Goal: Communication & Community: Ask a question

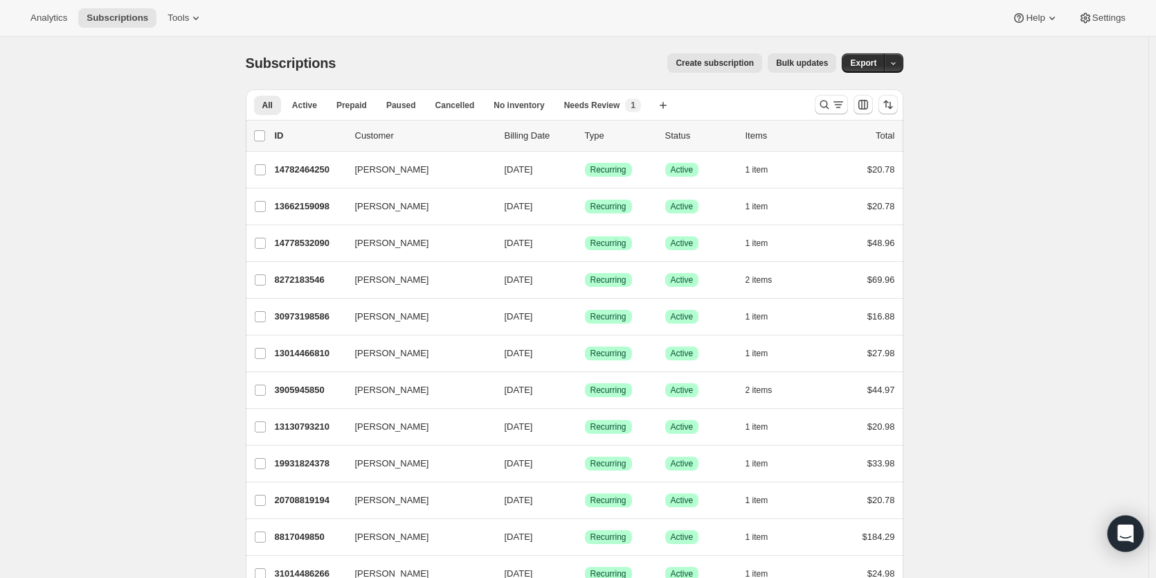
click at [1121, 534] on icon "Open Intercom Messenger" at bounding box center [1126, 533] width 16 height 18
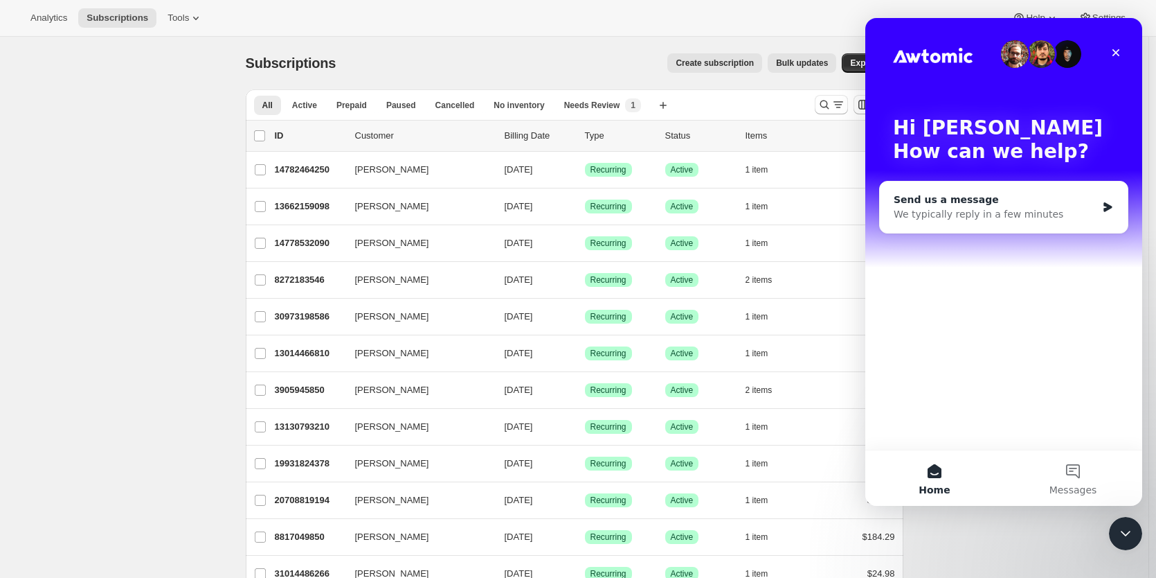
click at [997, 205] on div "Send us a message" at bounding box center [995, 200] width 203 height 15
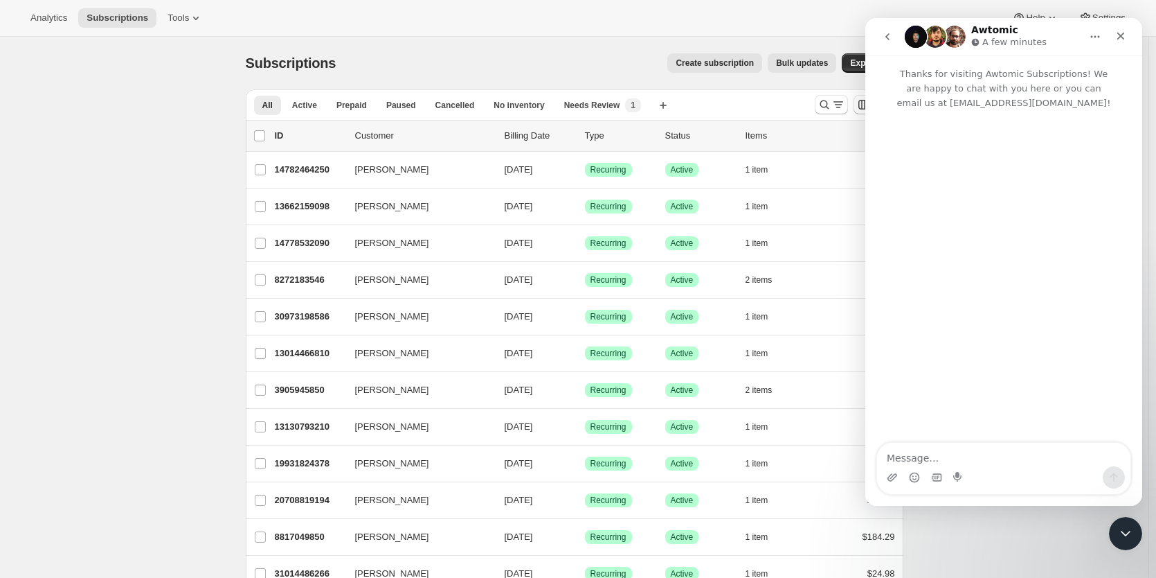
click at [910, 455] on textarea "Message…" at bounding box center [1003, 455] width 253 height 24
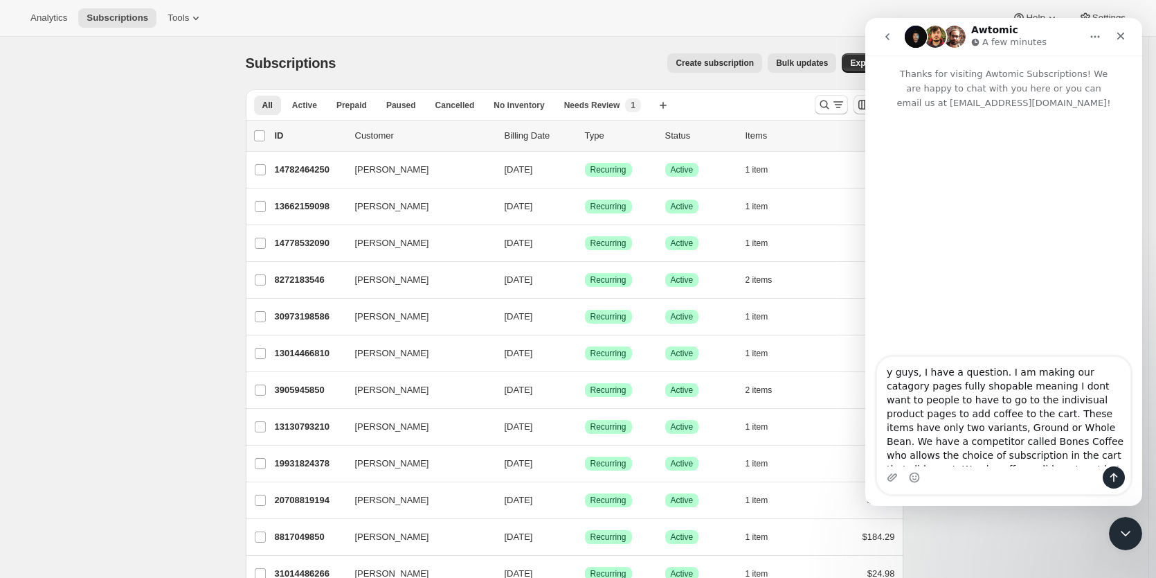
click at [886, 375] on textarea "y guys, I have a question. I am making our catagory pages fully shopable meanin…" at bounding box center [1003, 411] width 253 height 109
type textarea "Hey guys, I have a question. I am making our category pages fully shoppable mea…"
click at [1071, 426] on textarea "Hey guys, I have a question. I am making our category pages fully shoppable mea…" at bounding box center [1003, 411] width 253 height 109
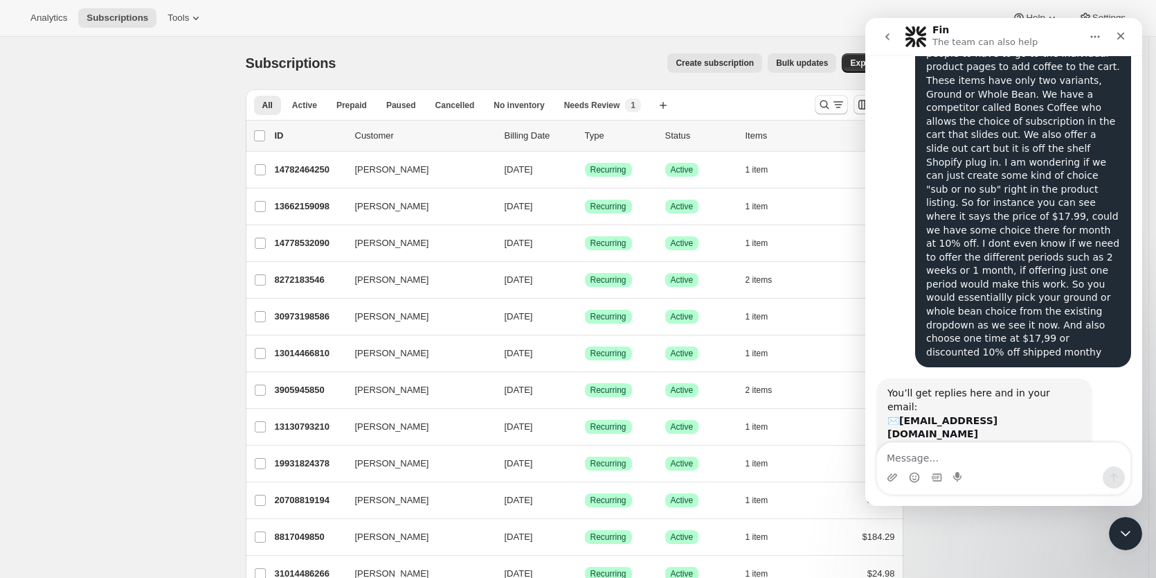
scroll to position [131, 0]
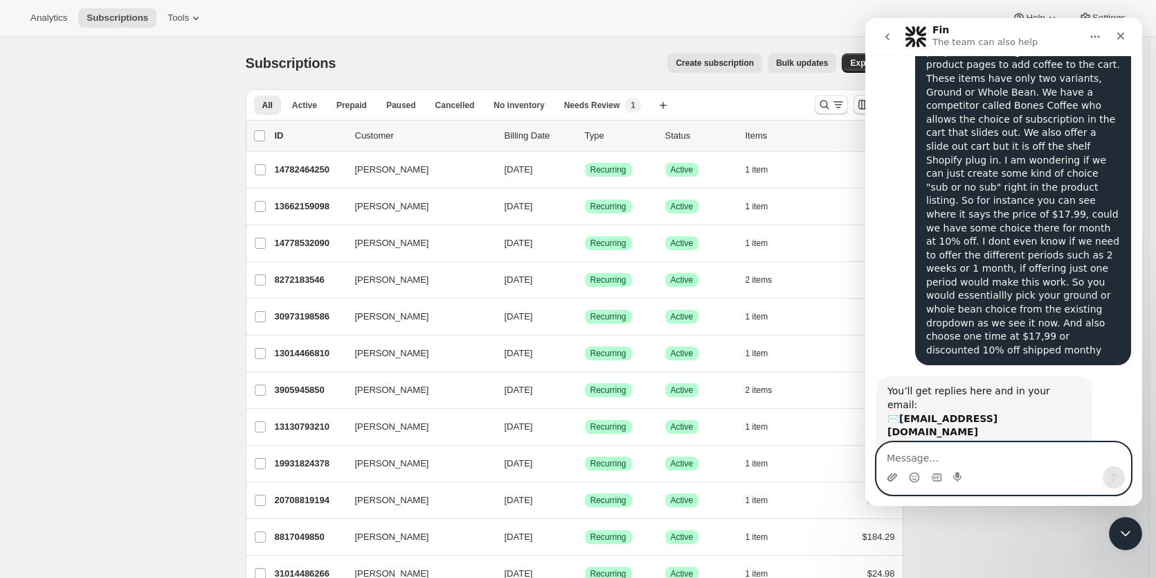
click at [894, 478] on icon "Upload attachment" at bounding box center [893, 477] width 10 height 8
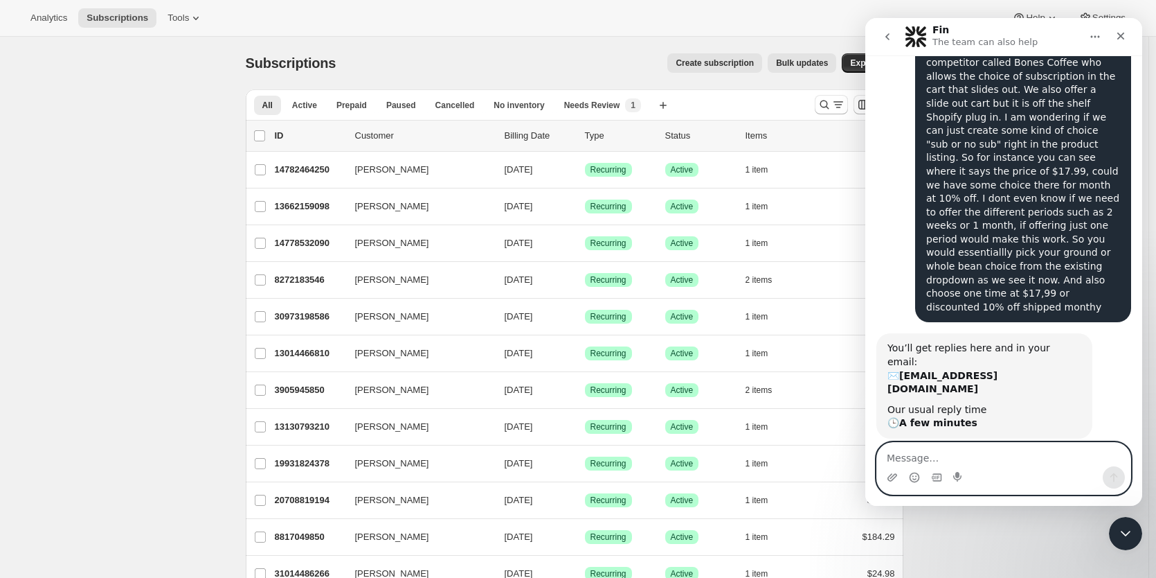
paste textarea "I made a little movie, you can see the competitor site first, and then the page…"
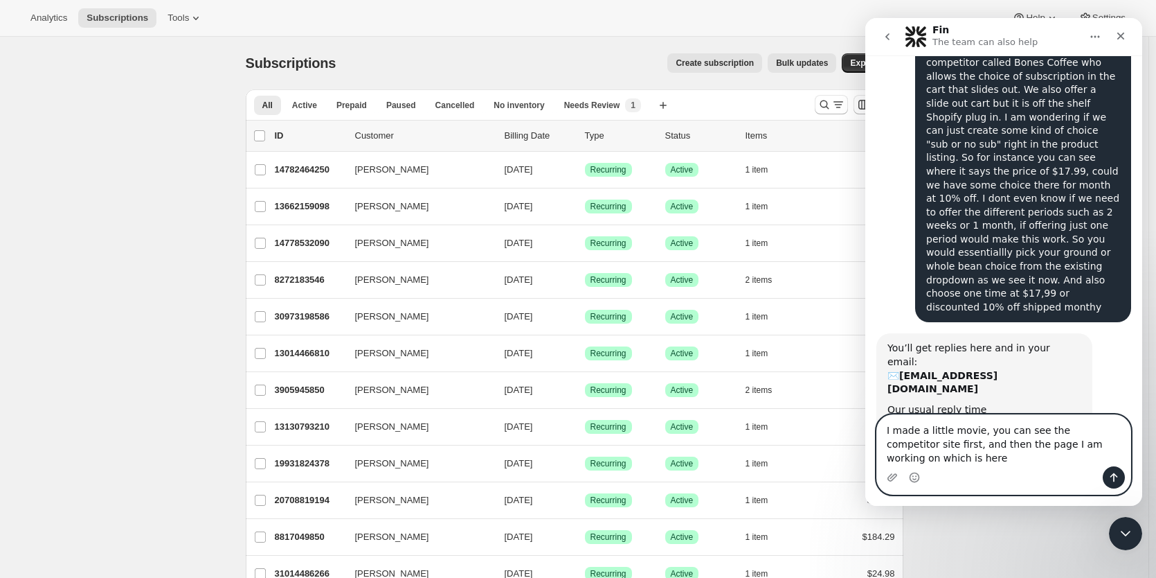
scroll to position [188, 0]
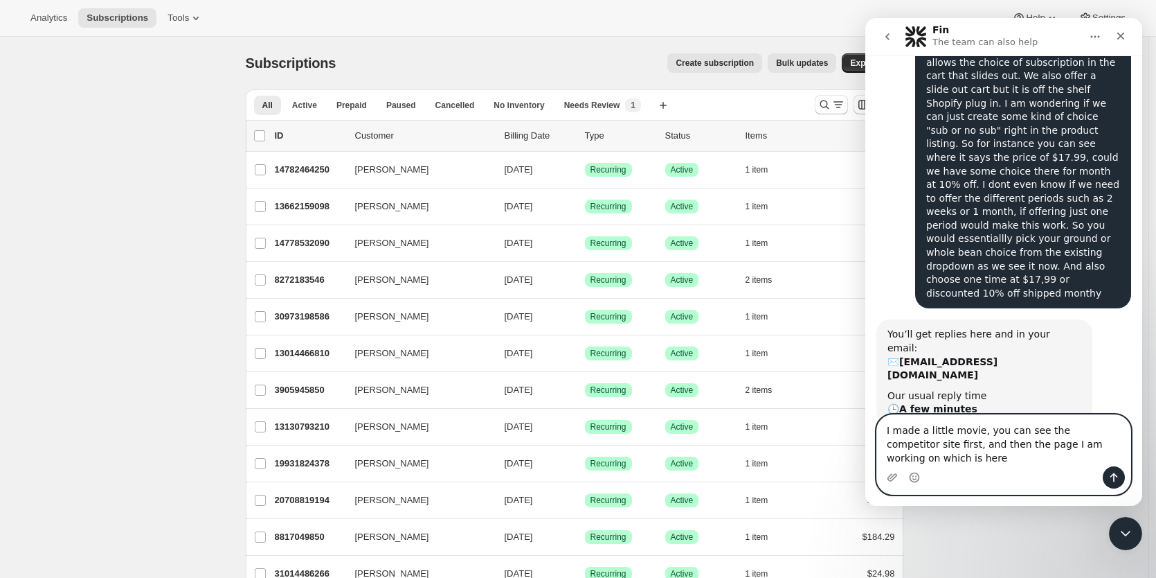
type textarea "I made a little movie, you can see the competitor site first, and then the page…"
click at [1114, 481] on icon "Send a message…" at bounding box center [1114, 477] width 11 height 11
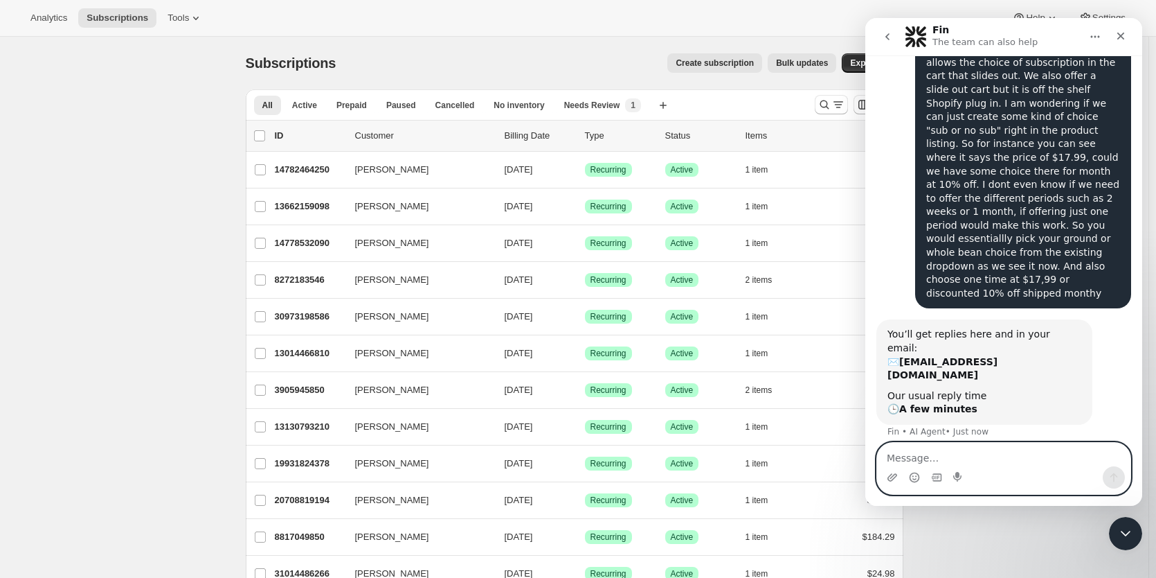
scroll to position [233, 0]
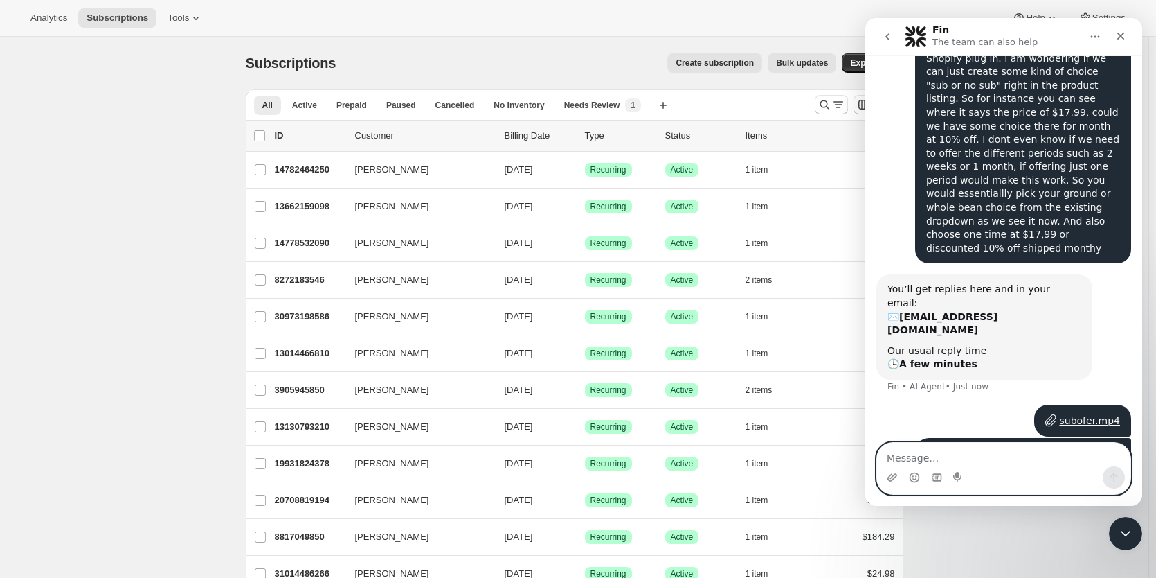
click at [920, 453] on textarea "Message…" at bounding box center [1003, 455] width 253 height 24
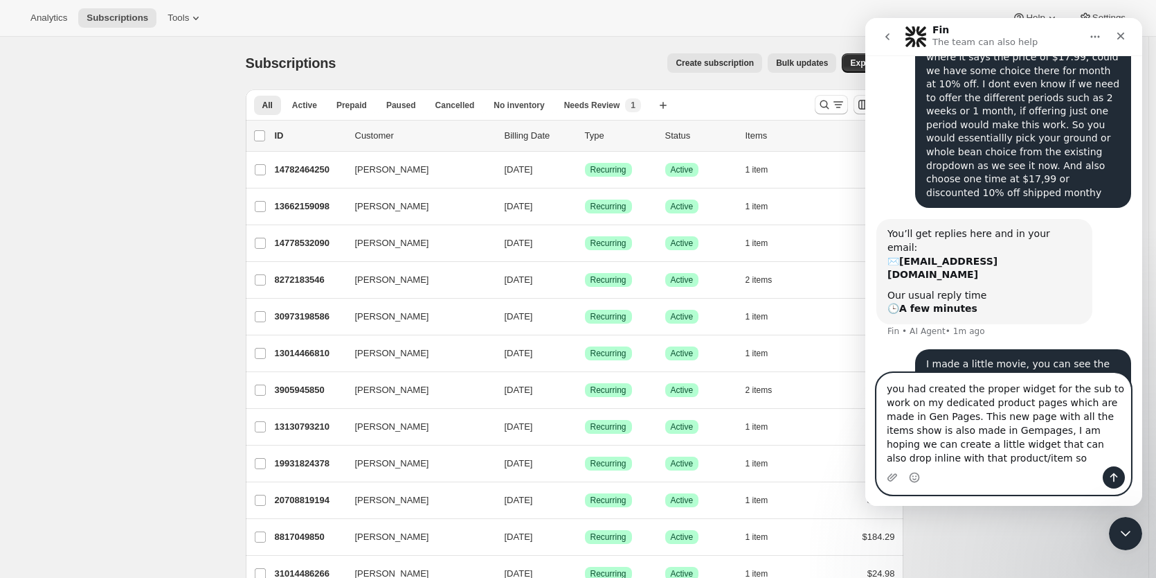
scroll to position [302, 0]
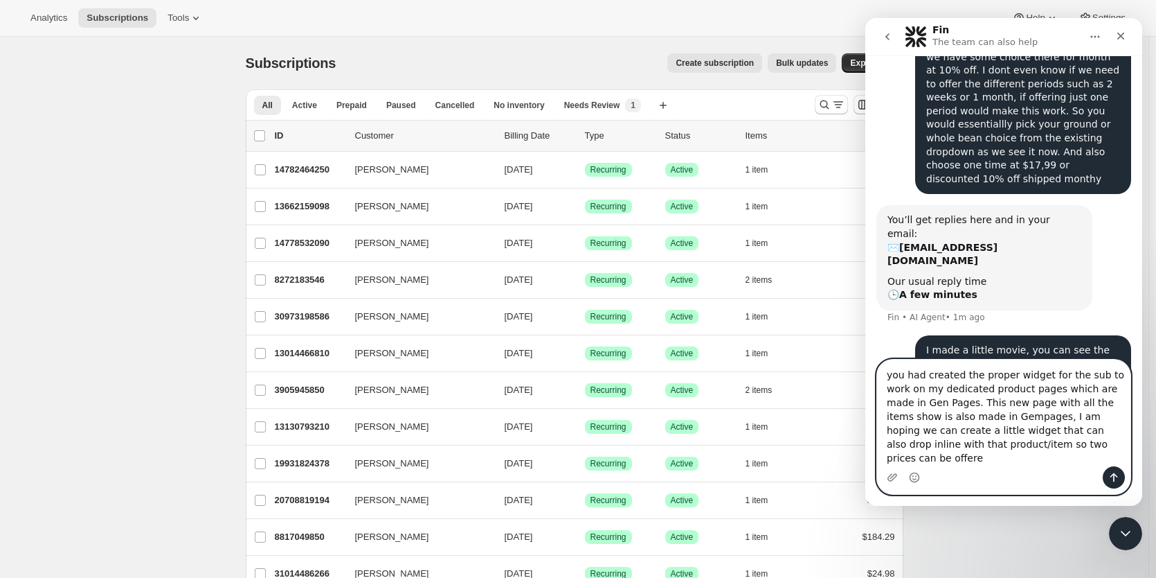
type textarea "you had created the proper widget for the sub to work on my dedicated product p…"
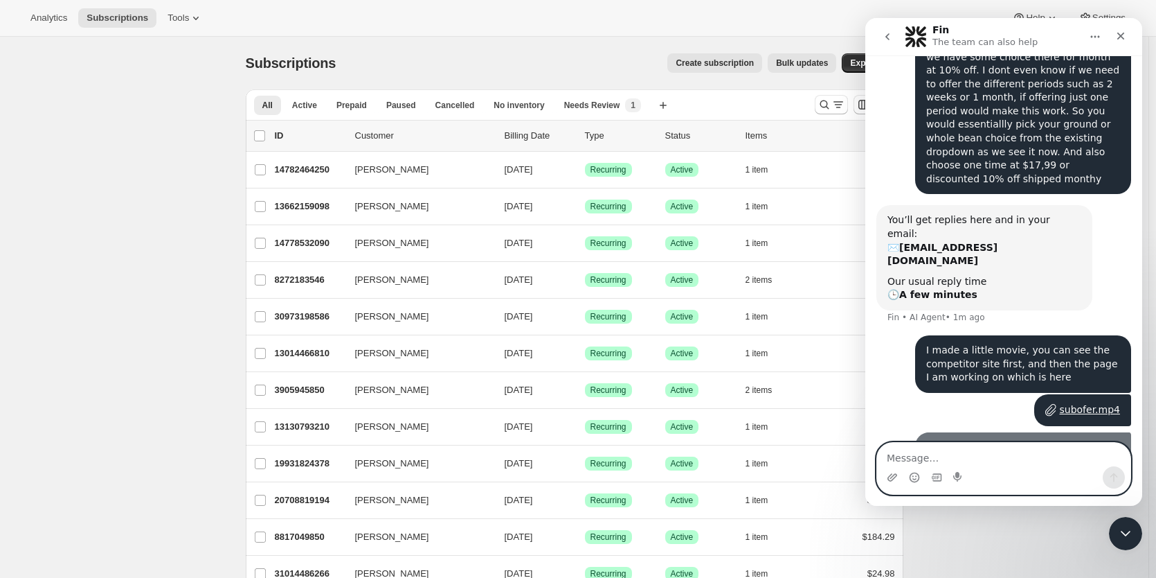
scroll to position [346, 0]
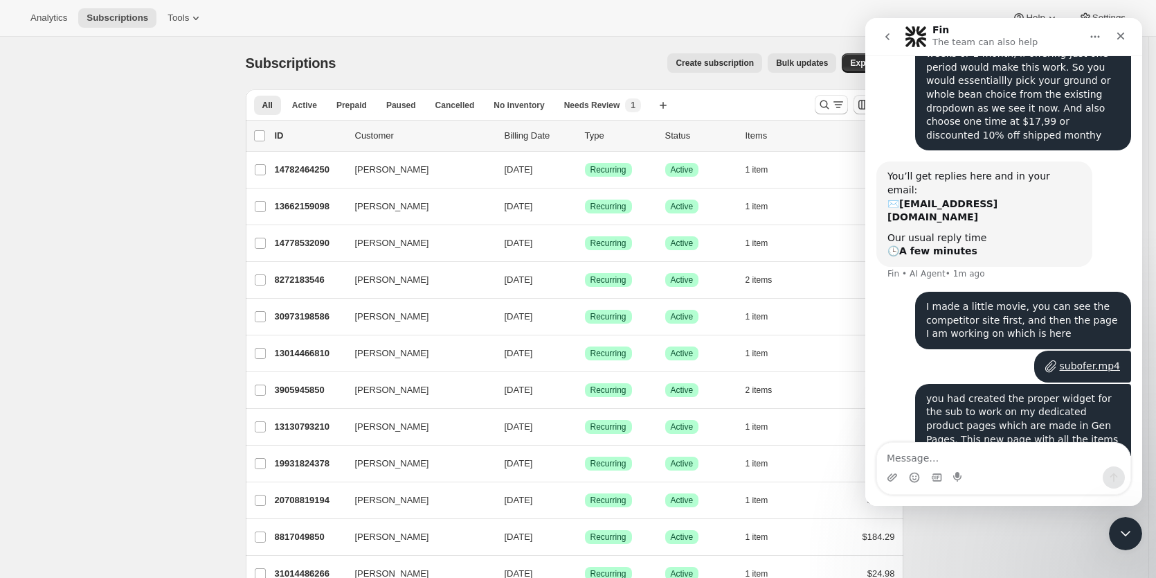
click at [922, 470] on div "Intercom messenger" at bounding box center [1003, 477] width 253 height 22
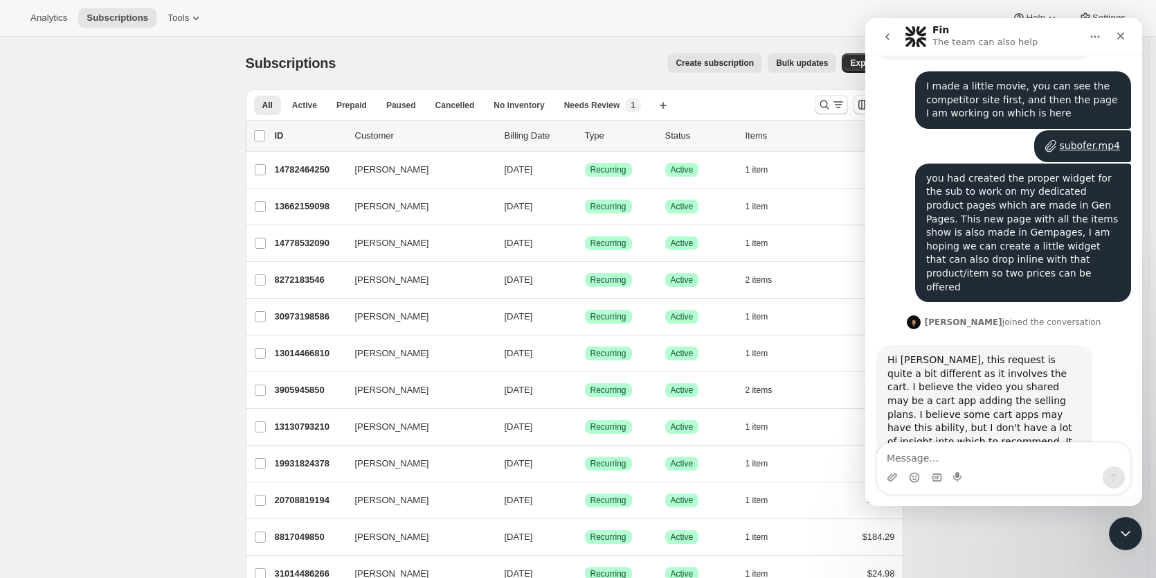
scroll to position [555, 0]
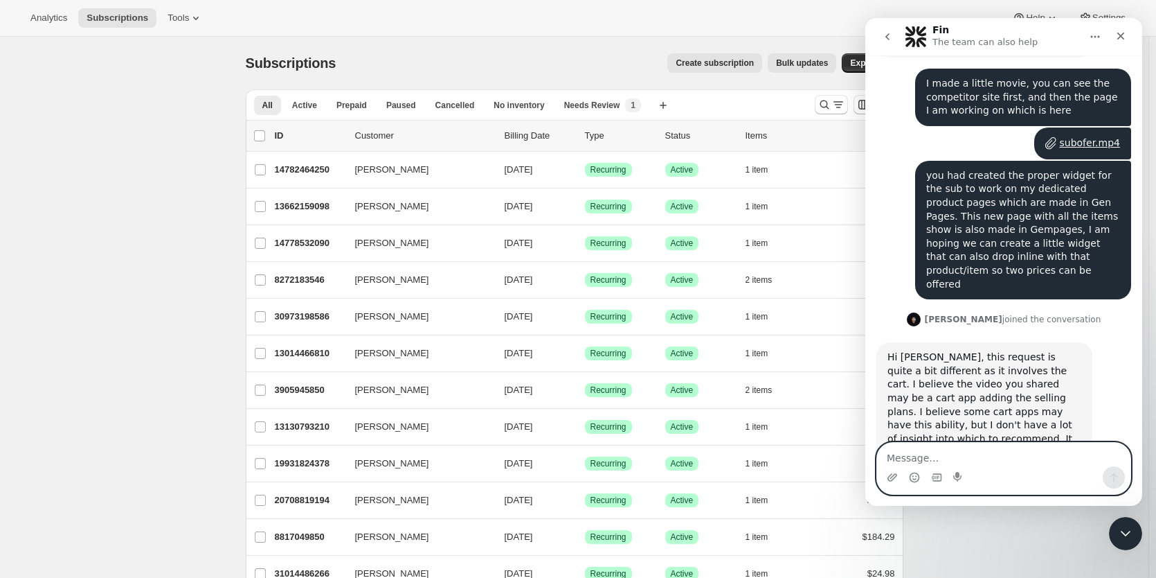
click at [951, 461] on textarea "Message…" at bounding box center [1003, 455] width 253 height 24
click at [886, 458] on textarea "Right so I was show that example but" at bounding box center [1003, 455] width 253 height 24
click at [1007, 458] on textarea "Hey Fin, Right so I was show that example but" at bounding box center [1003, 455] width 253 height 24
click at [1105, 457] on textarea "Hey Fin, Right so I was showing that example but" at bounding box center [1003, 447] width 253 height 37
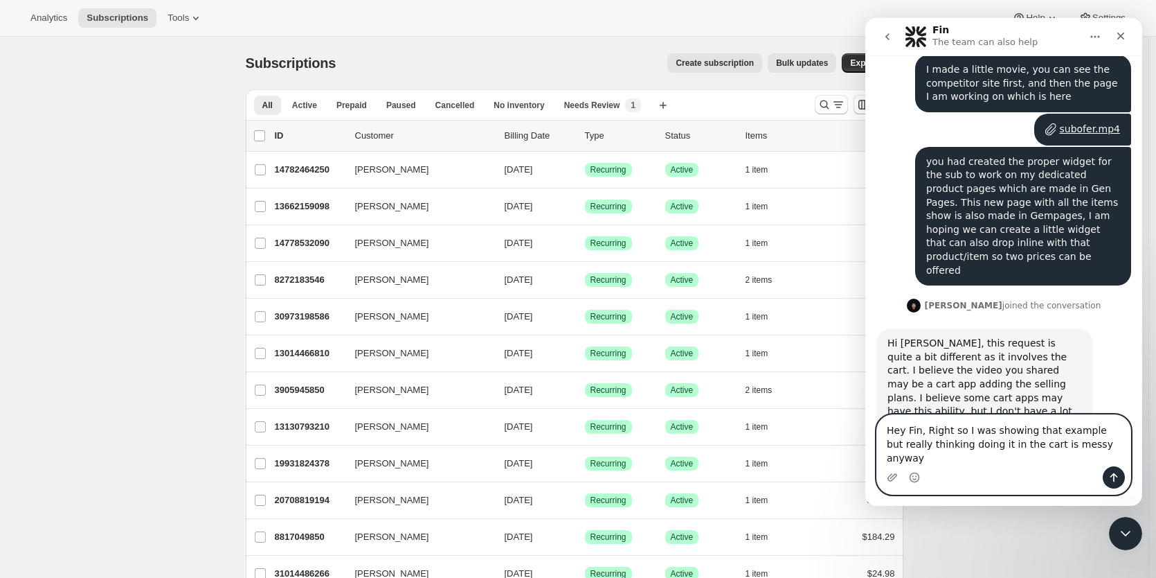
type textarea "Hey Fin, Right so I was showing that example but really thinking doing it in th…"
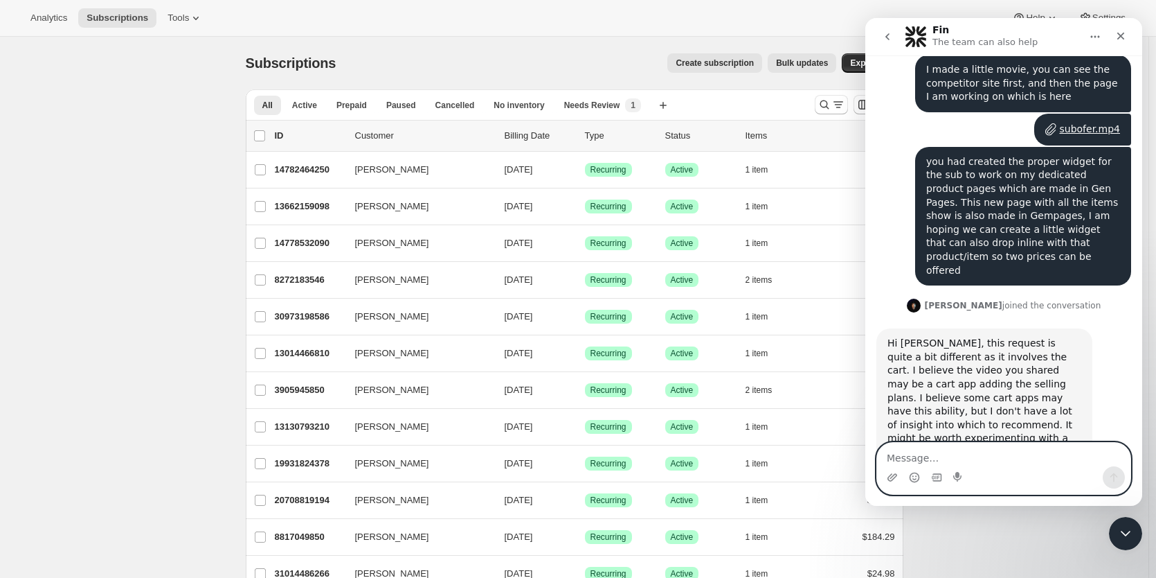
scroll to position [623, 0]
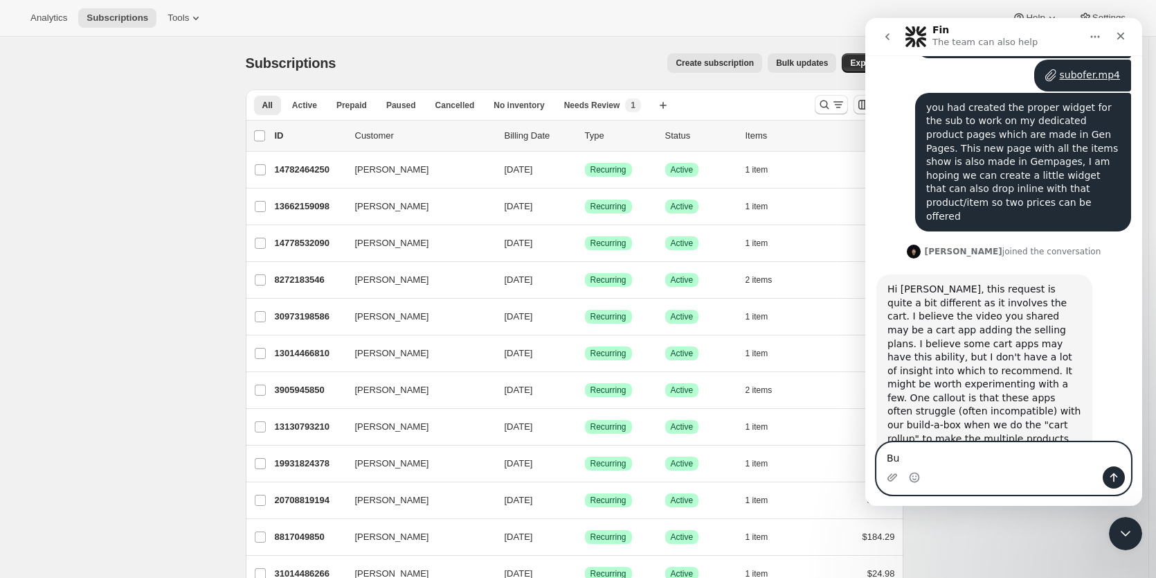
type textarea "B"
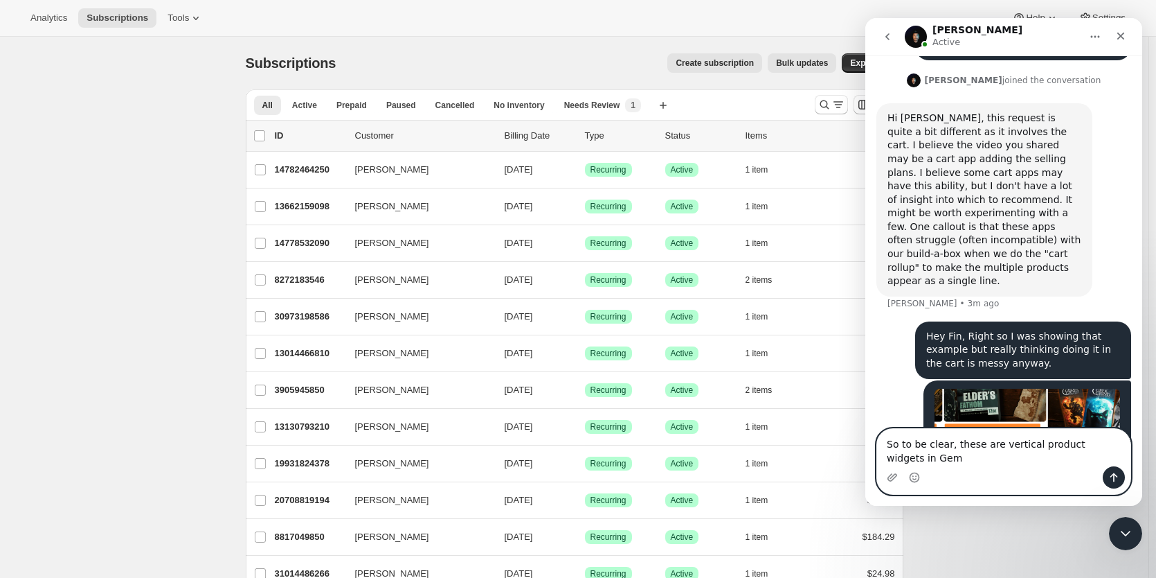
scroll to position [807, 0]
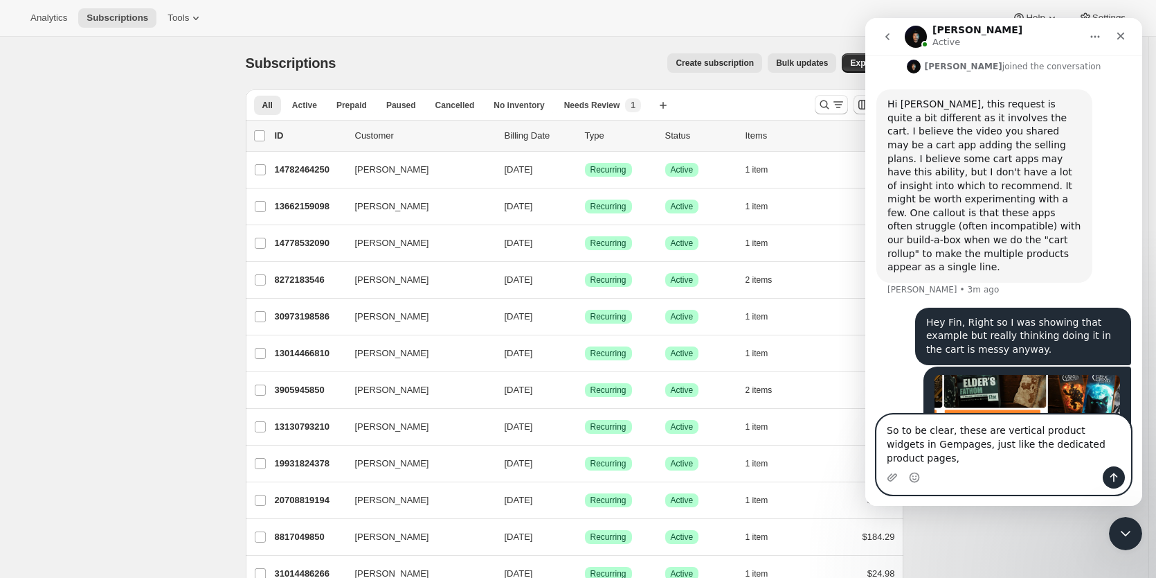
type textarea "So to be clear, these are vertical product widgets in Gempages, just like the d…"
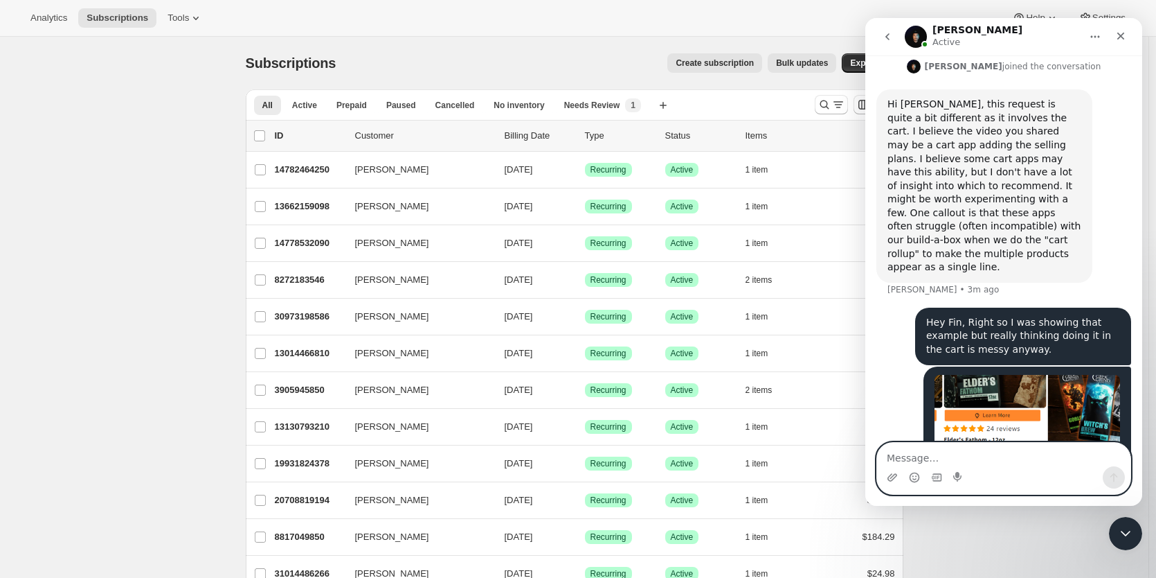
scroll to position [852, 0]
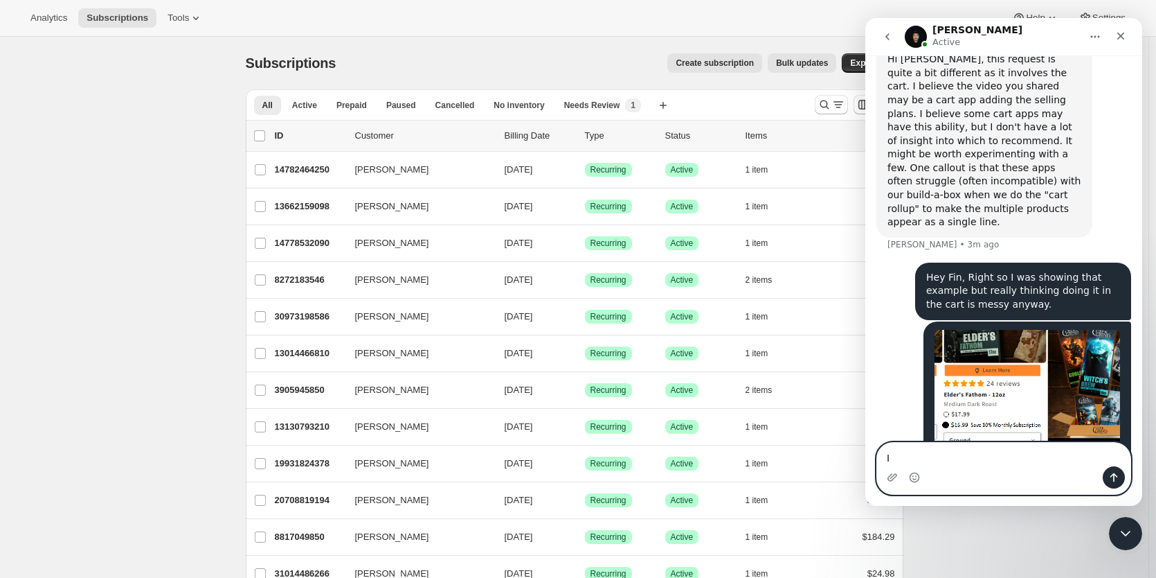
type textarea "I"
type textarea "e"
type textarea "Each is assigned to a product"
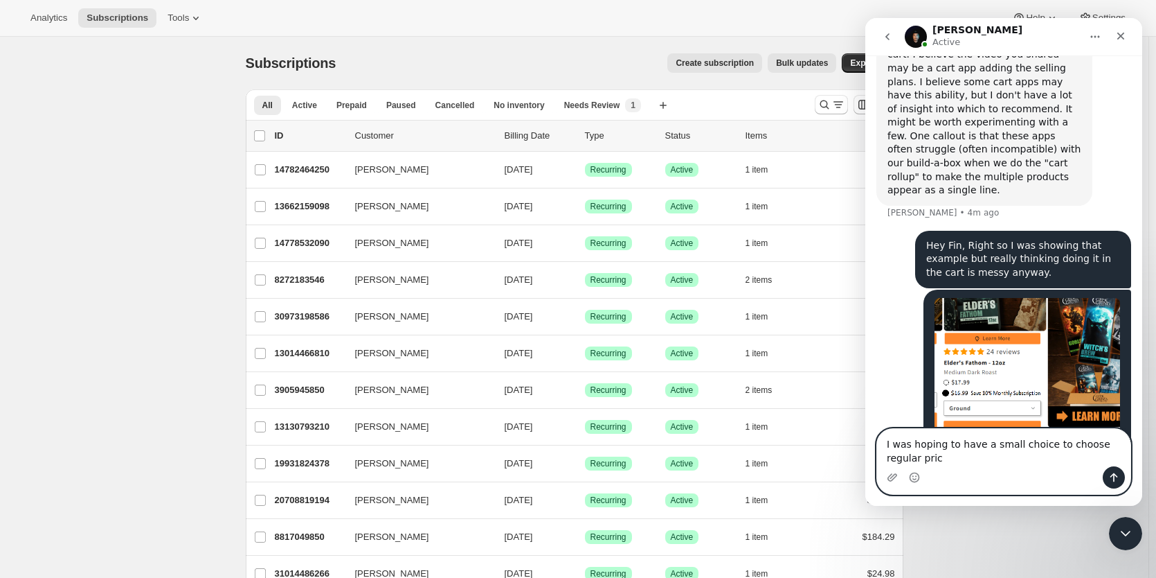
scroll to position [898, 0]
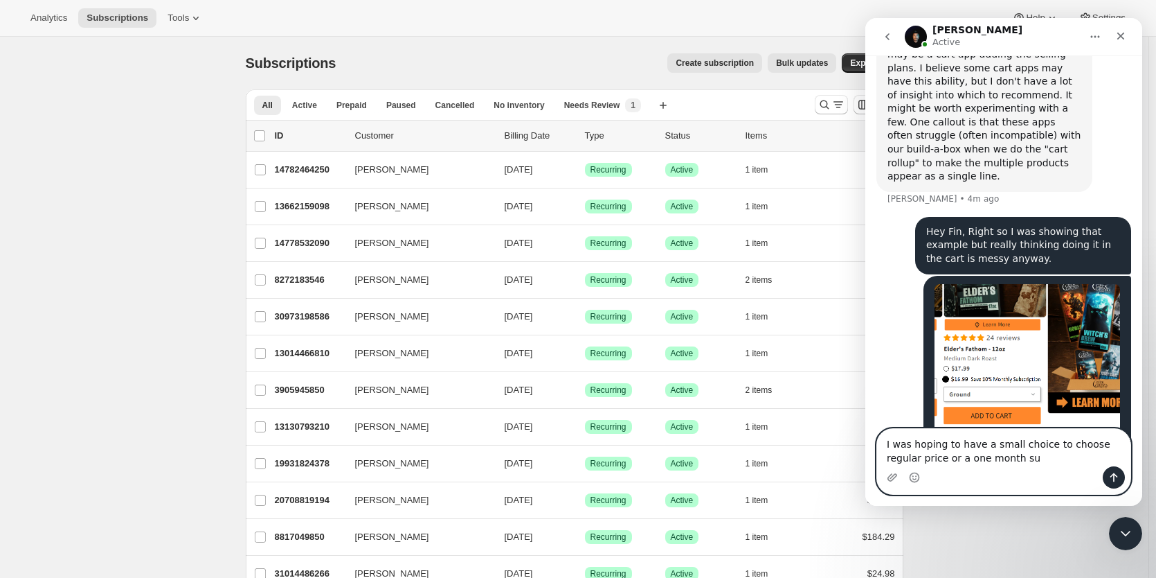
type textarea "I was hoping to have a small choice to choose regular price or a one month sub"
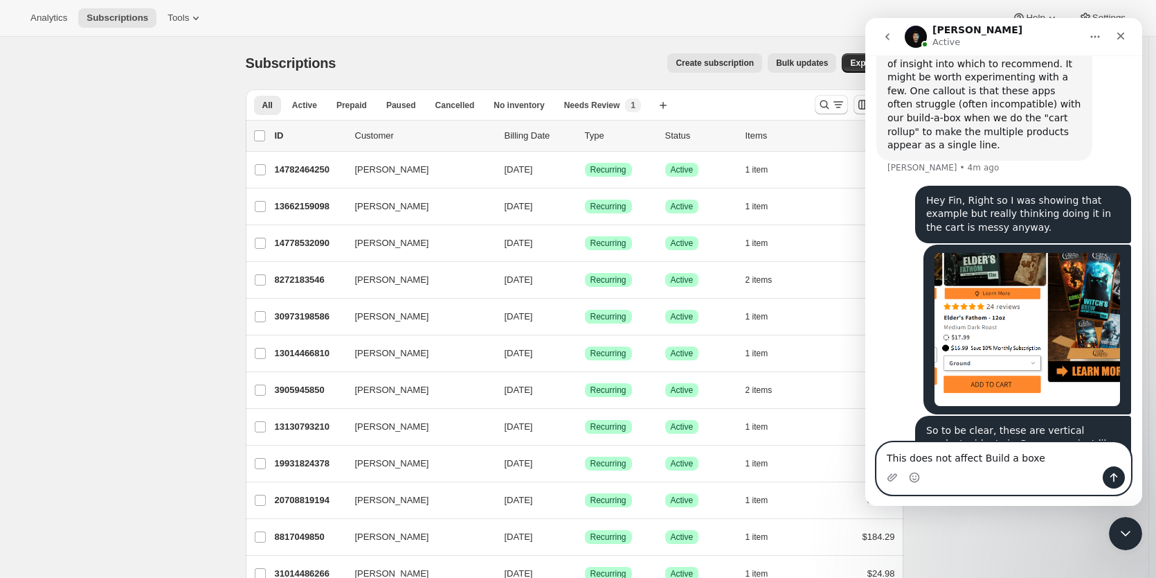
type textarea "This does not affect Build a boxes"
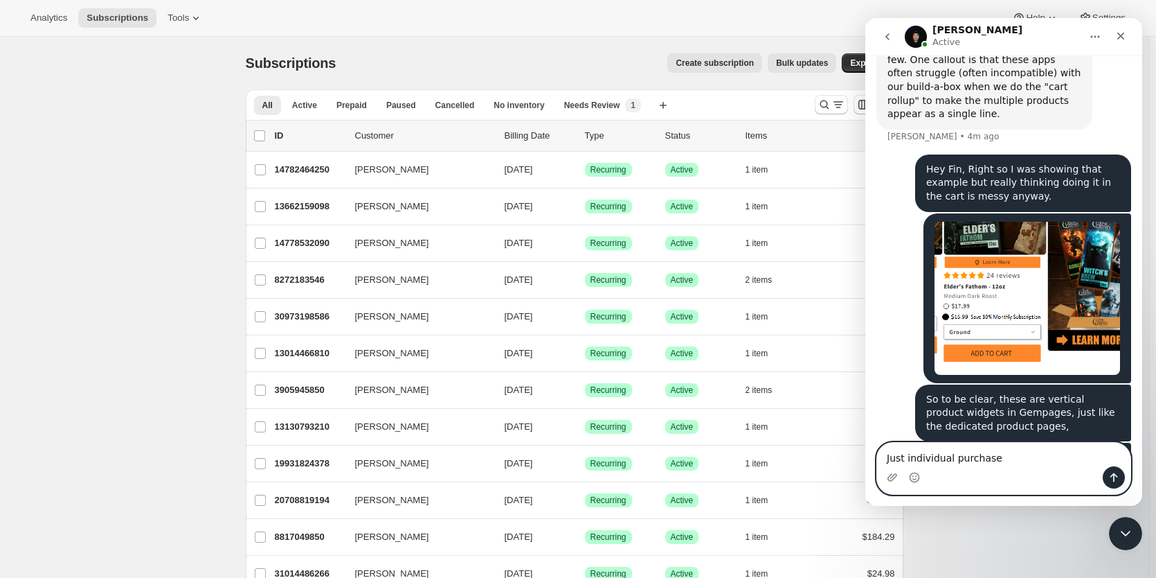
type textarea "Just individual purchases"
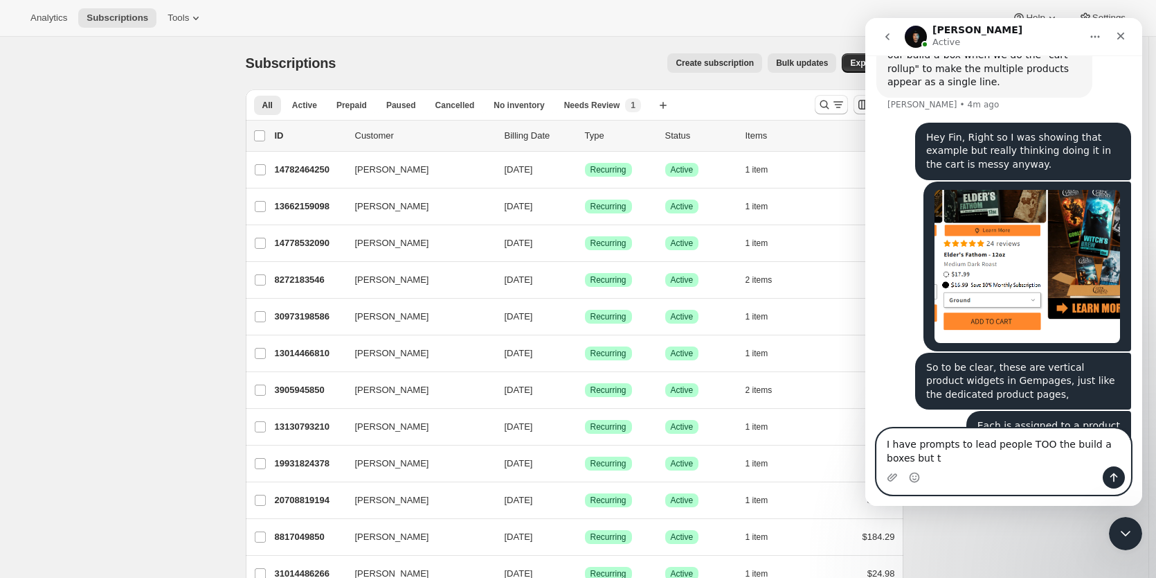
scroll to position [1006, 0]
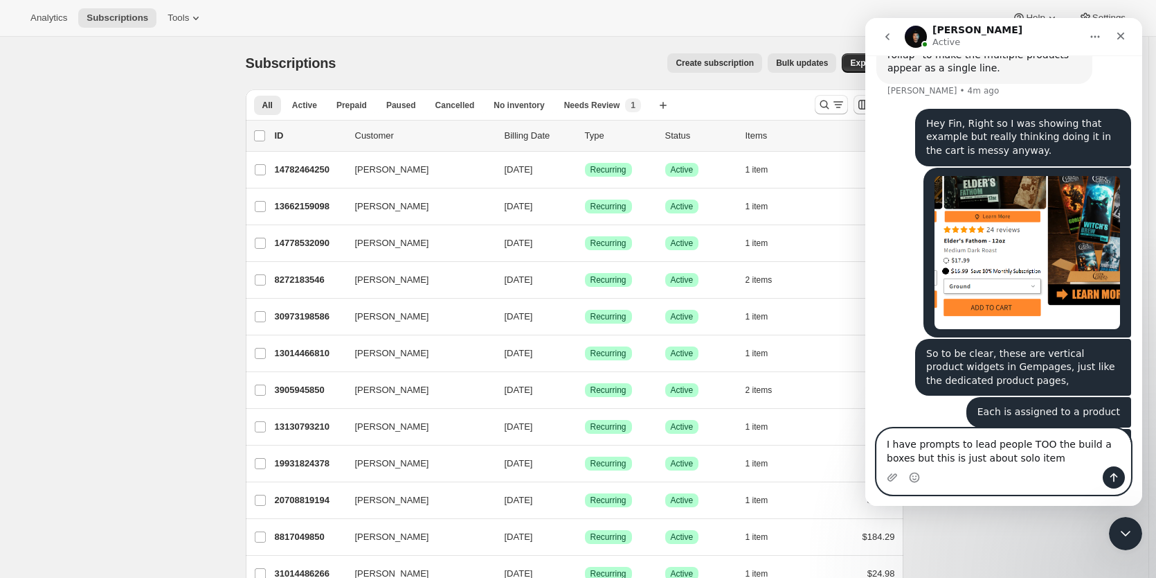
type textarea "I have prompts to lead people TOO the build a boxes but this is just about solo…"
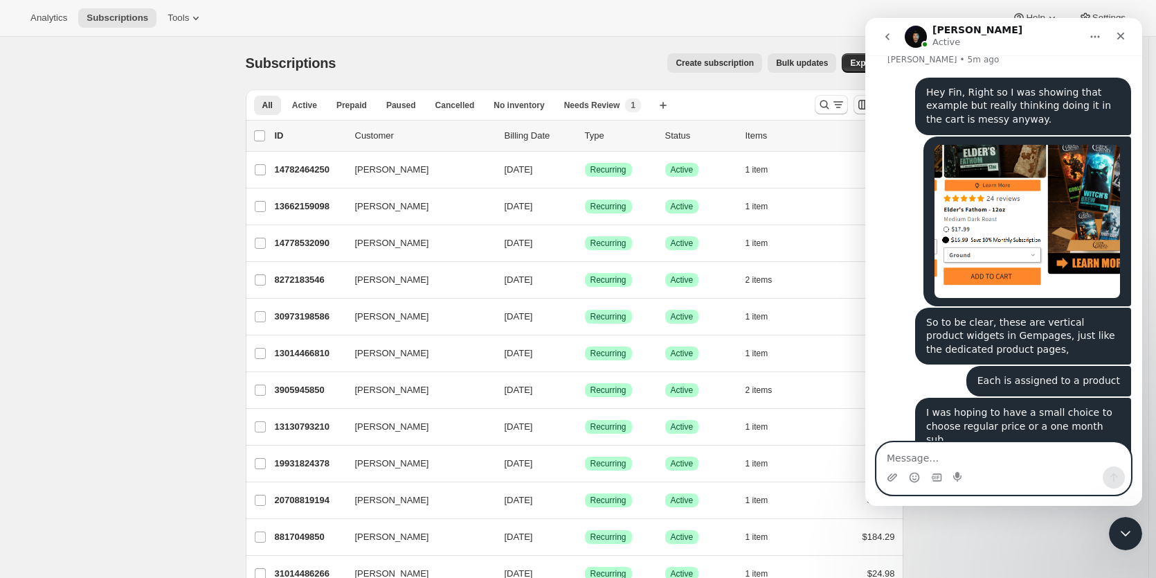
scroll to position [922, 0]
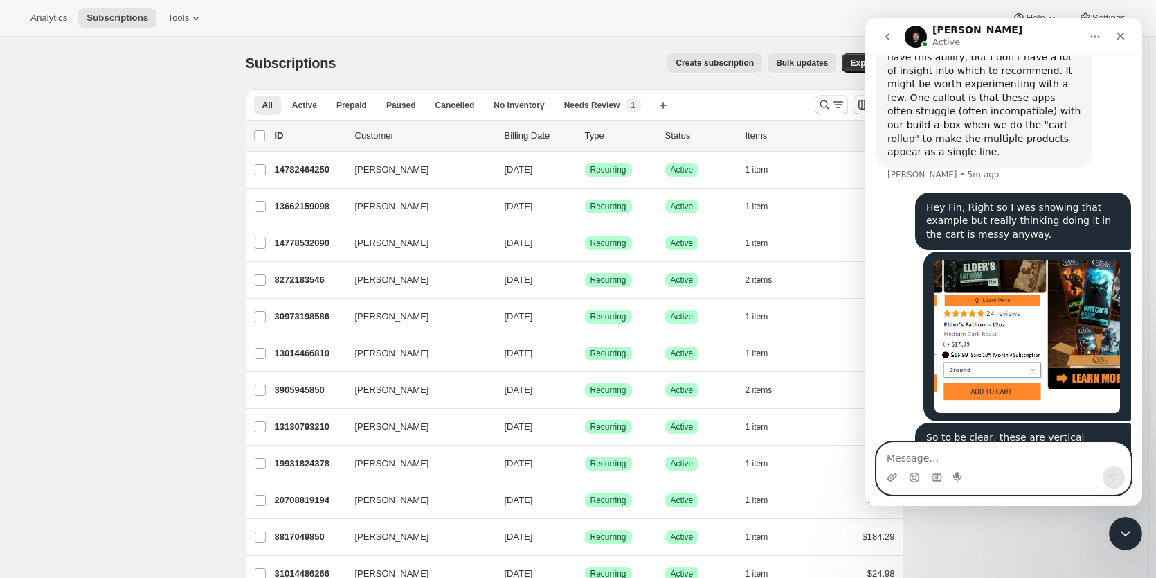
click at [1076, 260] on img "Patrick says…" at bounding box center [1028, 336] width 186 height 153
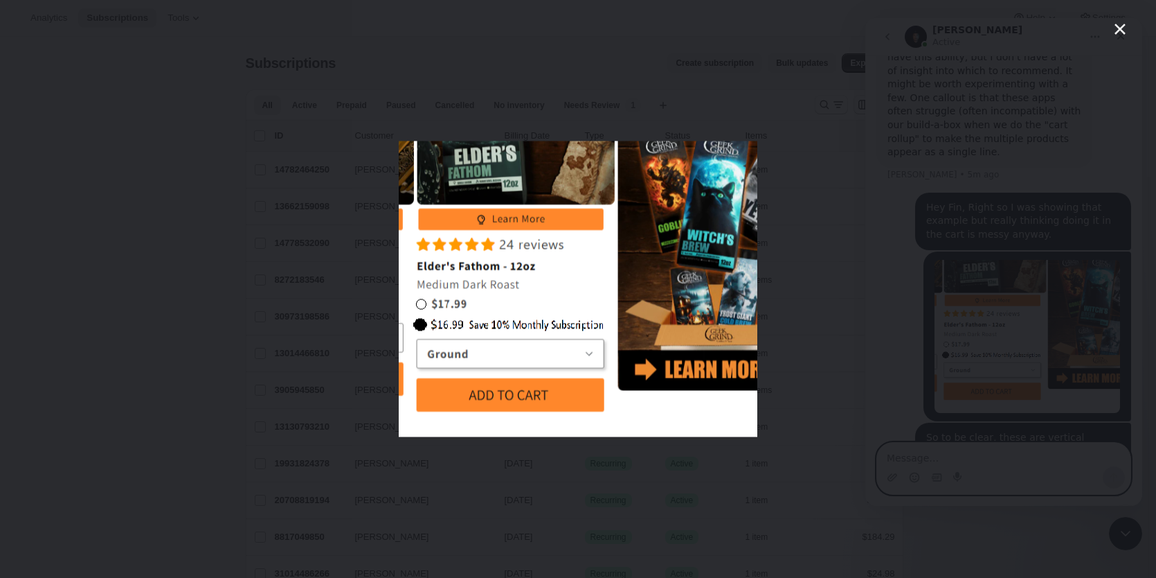
click at [1120, 30] on icon "Close" at bounding box center [1120, 29] width 11 height 11
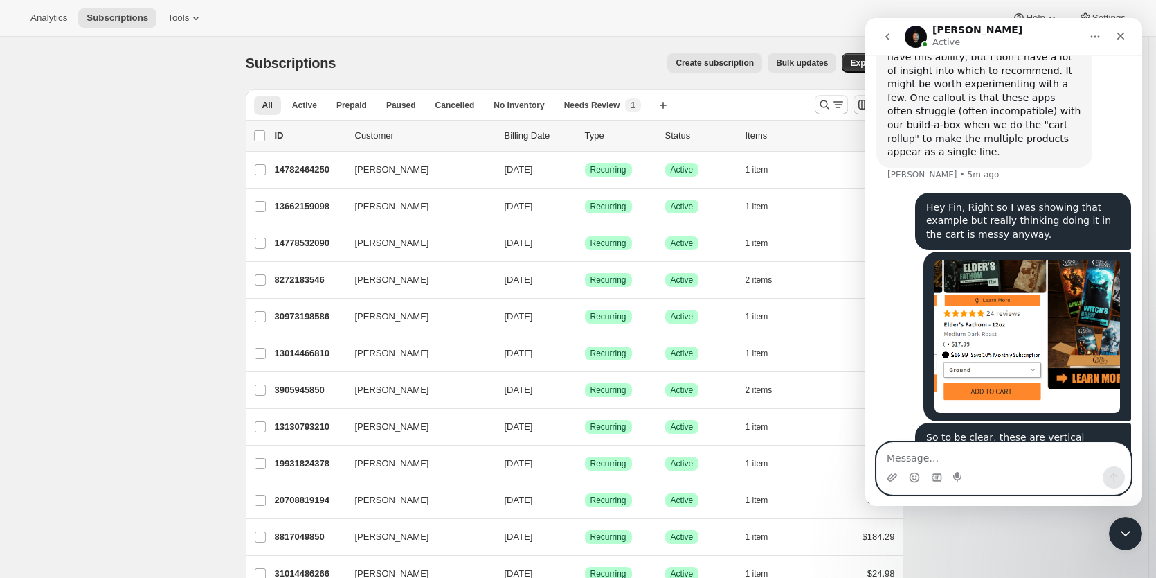
scroll to position [1037, 0]
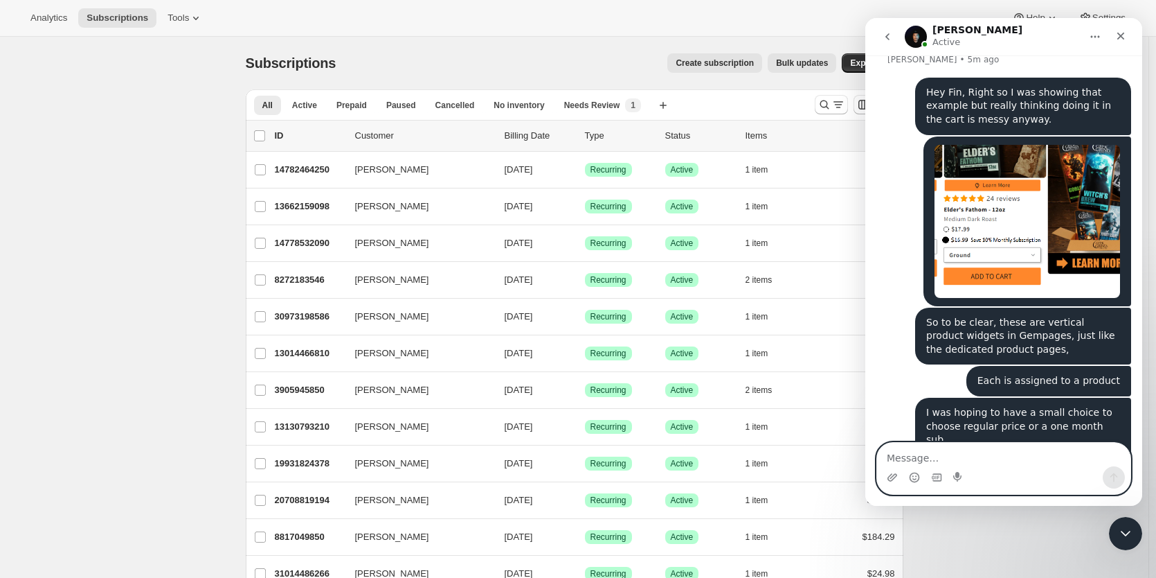
click at [938, 465] on textarea "Message…" at bounding box center [1003, 455] width 253 height 24
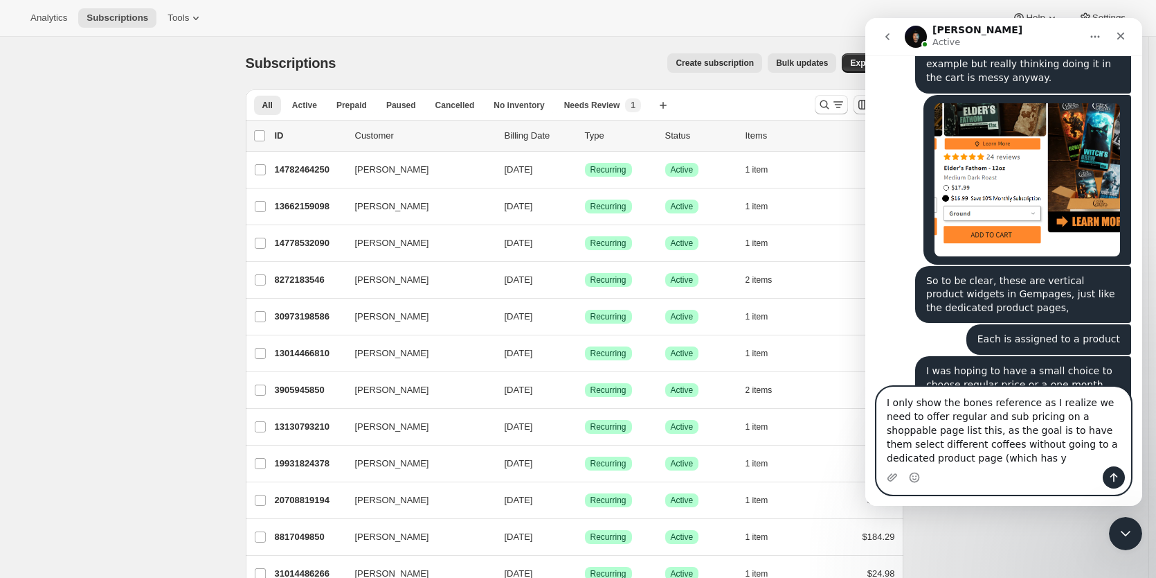
scroll to position [1093, 0]
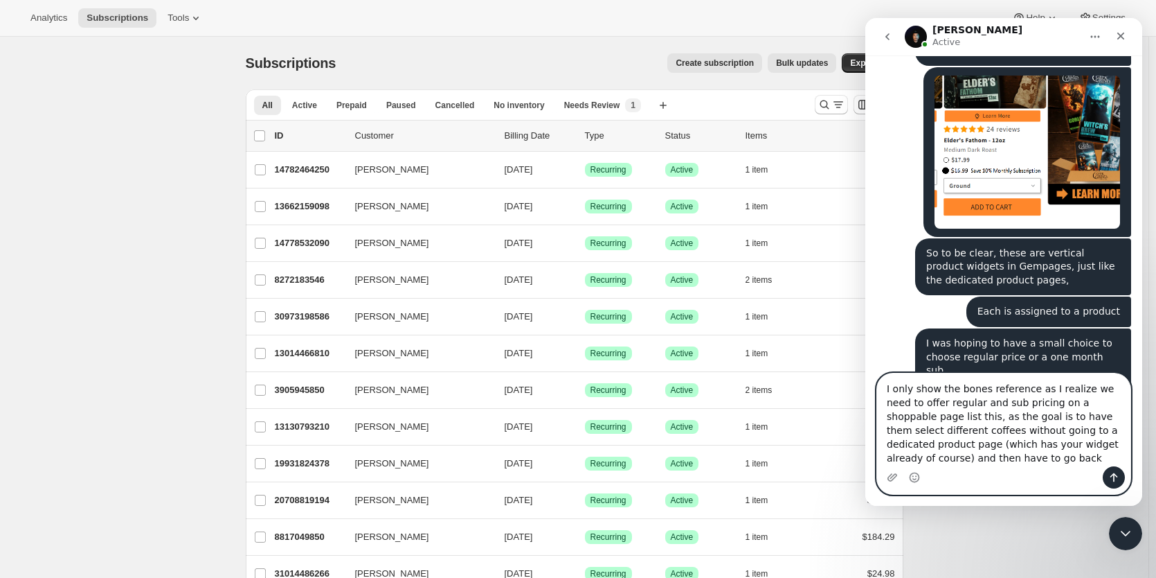
type textarea "I only show the bones reference as I realize we need to offer regular and sub p…"
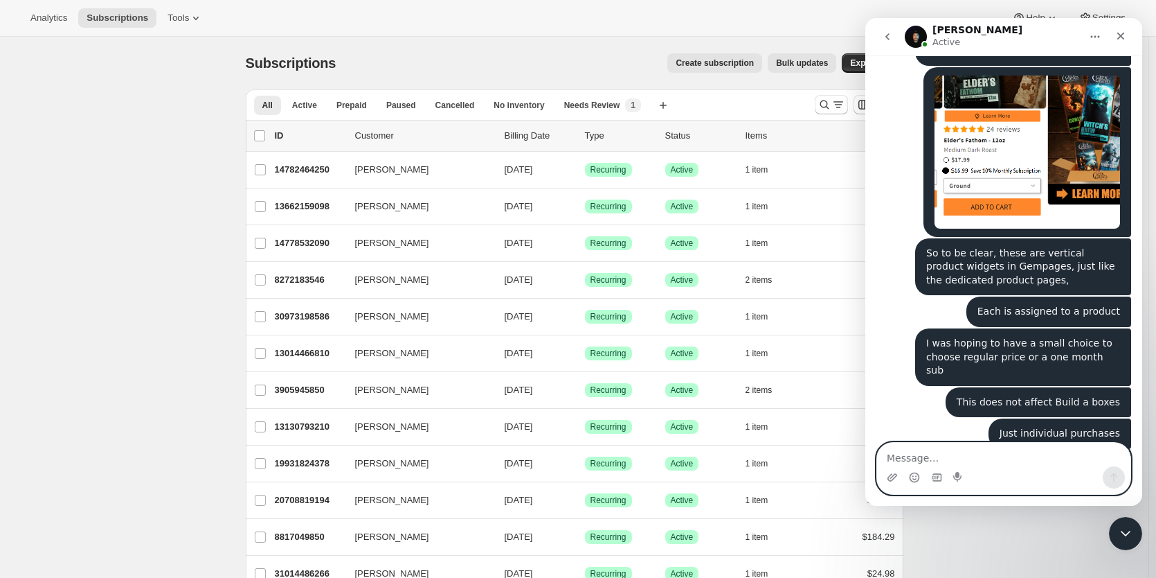
scroll to position [1150, 0]
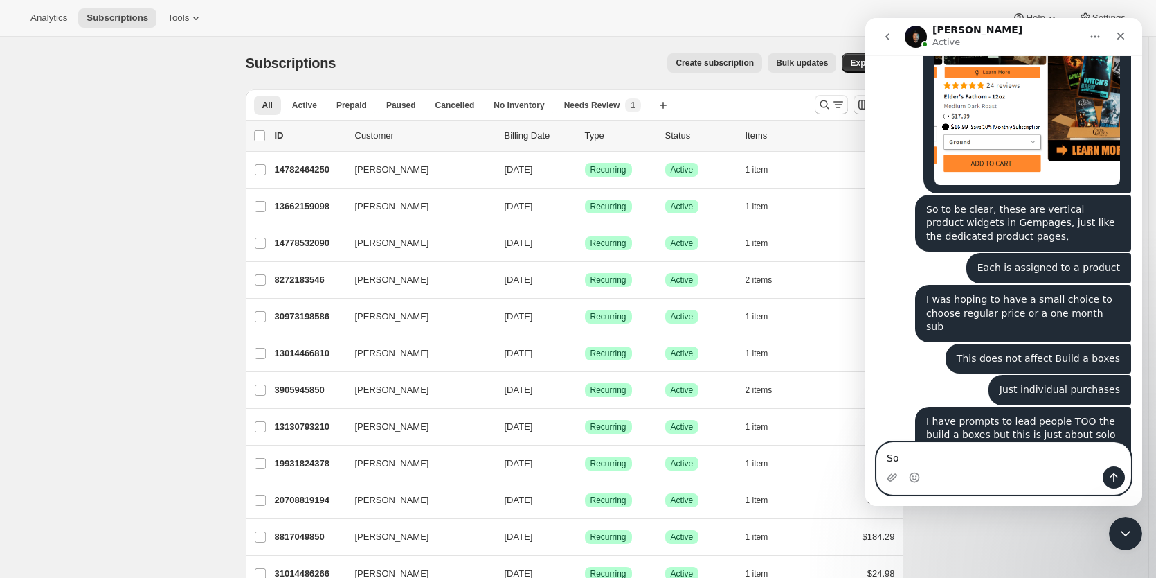
type textarea "S"
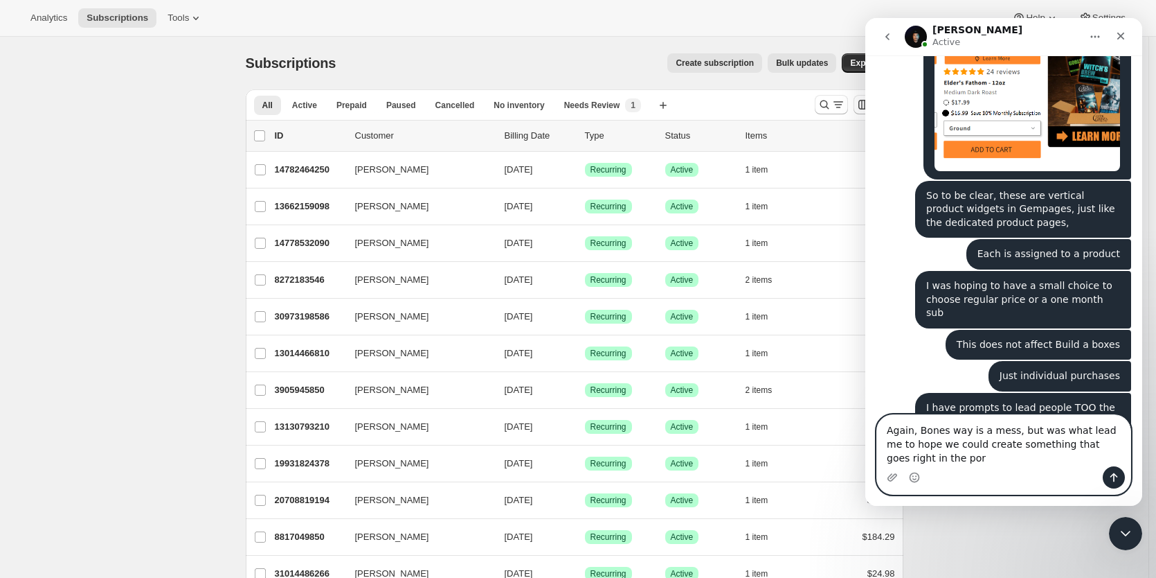
scroll to position [1178, 0]
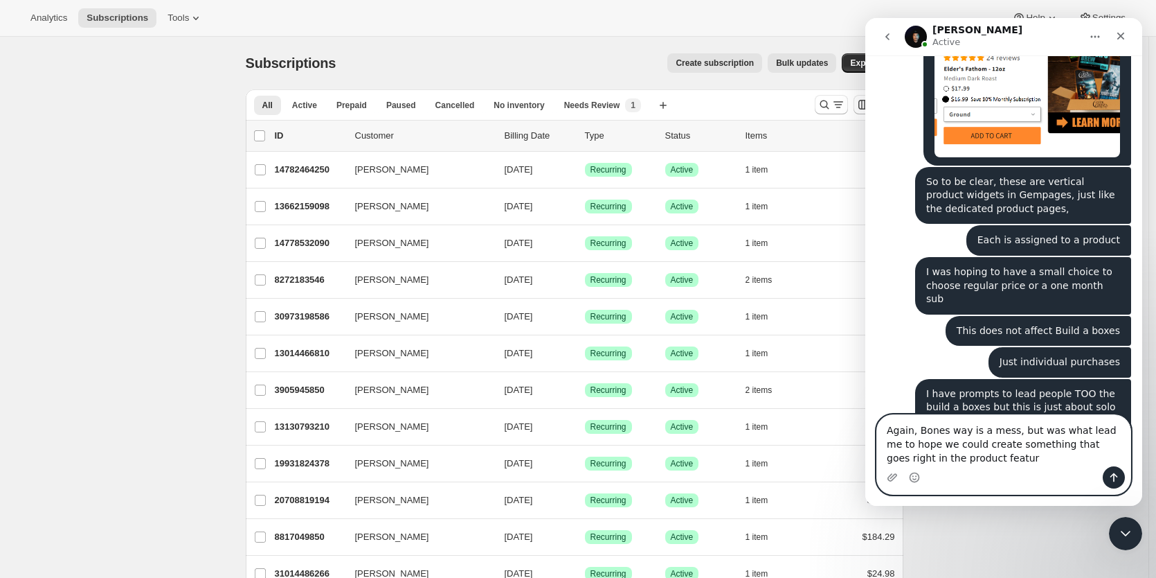
type textarea "Again, Bones way is a mess, but was what lead me to hope we could create someth…"
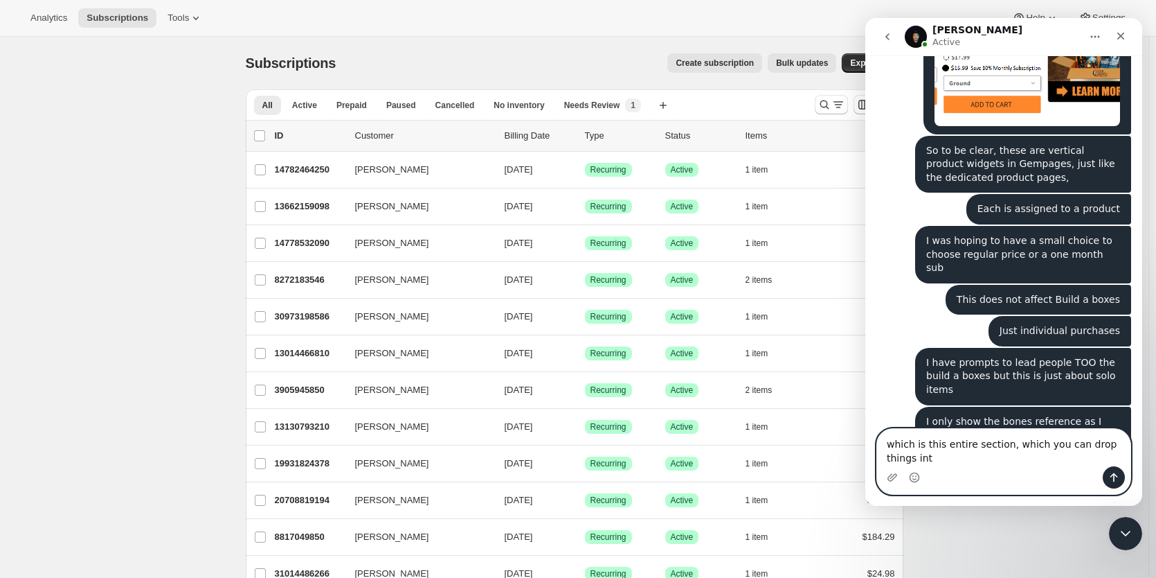
scroll to position [1223, 0]
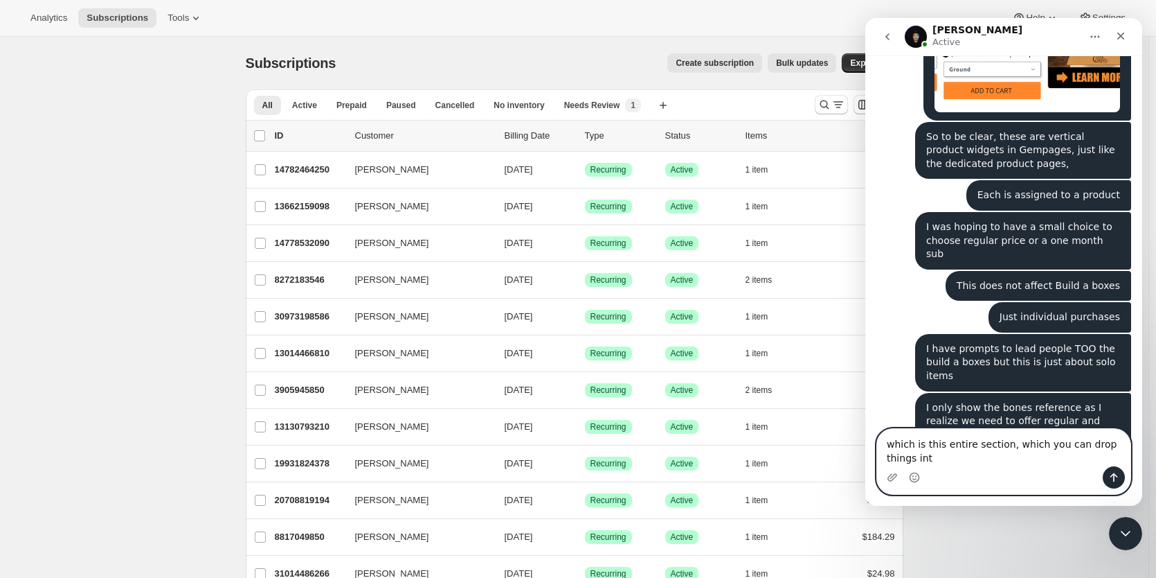
type textarea "which is this entire section, which you can drop things into"
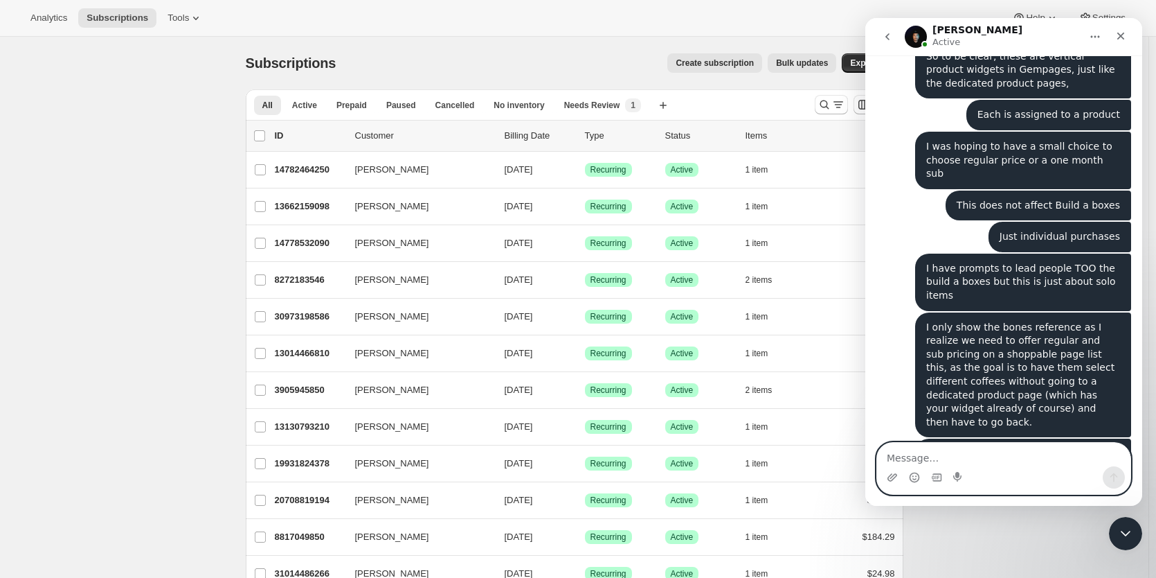
scroll to position [1458, 0]
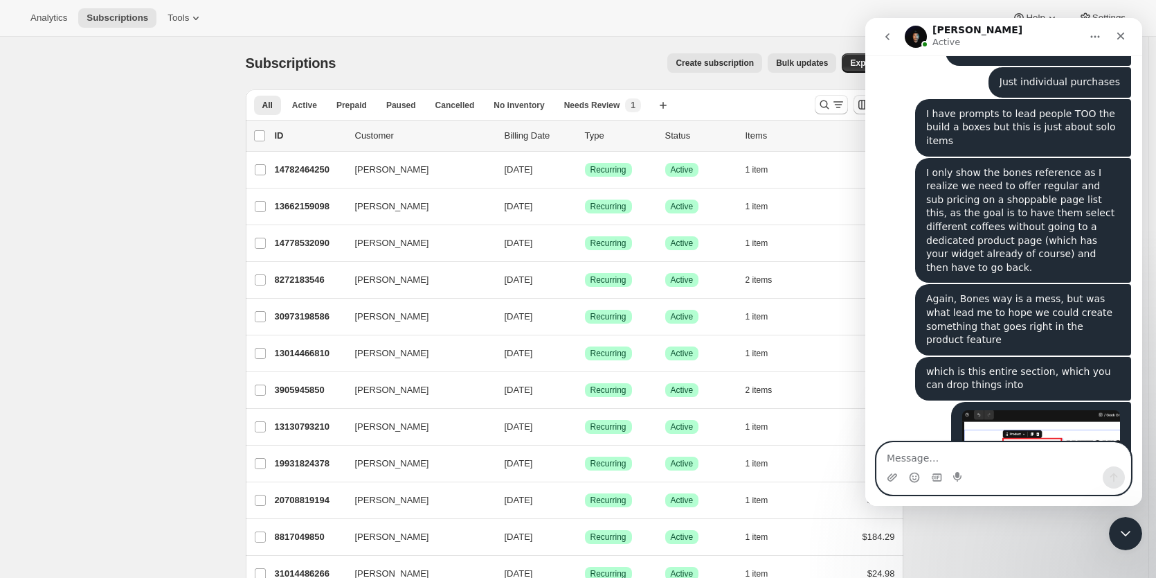
click at [1024, 410] on img "Patrick says…" at bounding box center [1042, 503] width 158 height 186
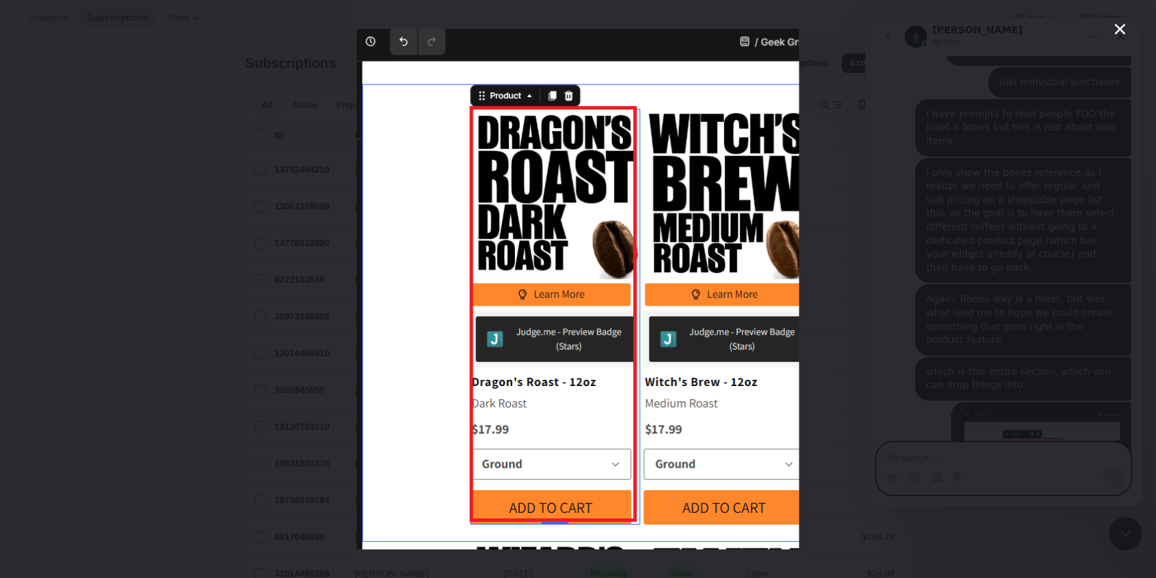
click at [839, 364] on div "Intercom messenger" at bounding box center [578, 289] width 1156 height 578
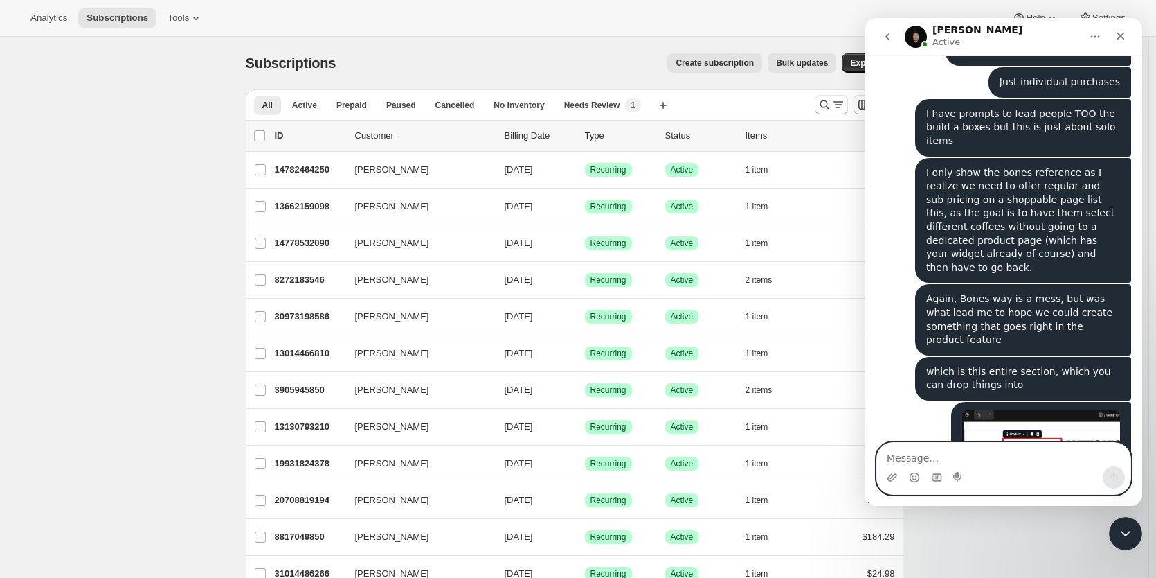
click at [964, 451] on textarea "Message…" at bounding box center [1003, 455] width 253 height 24
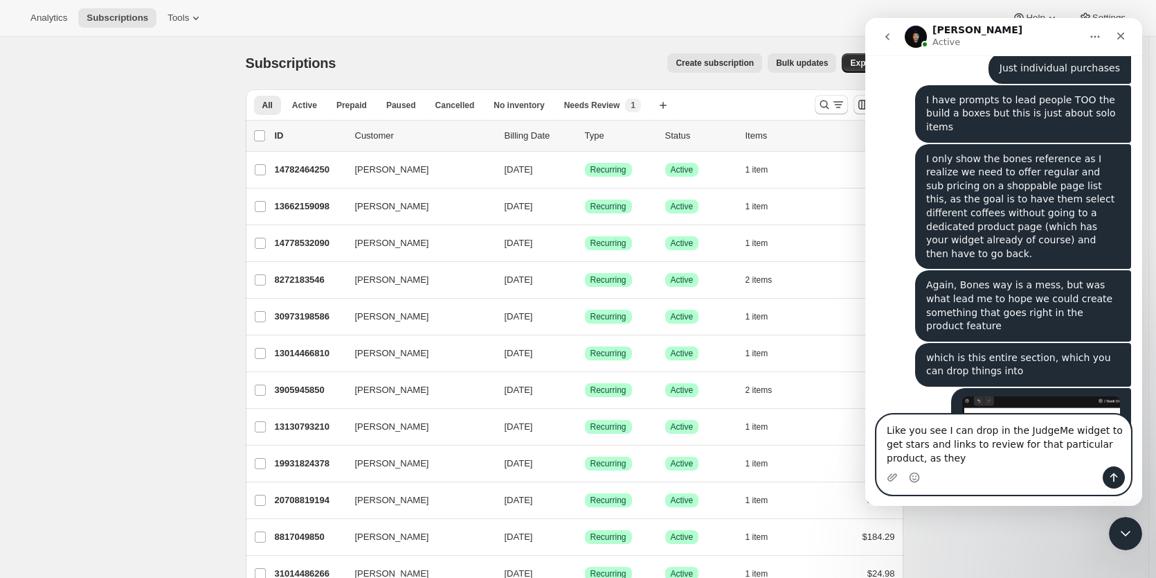
scroll to position [1485, 0]
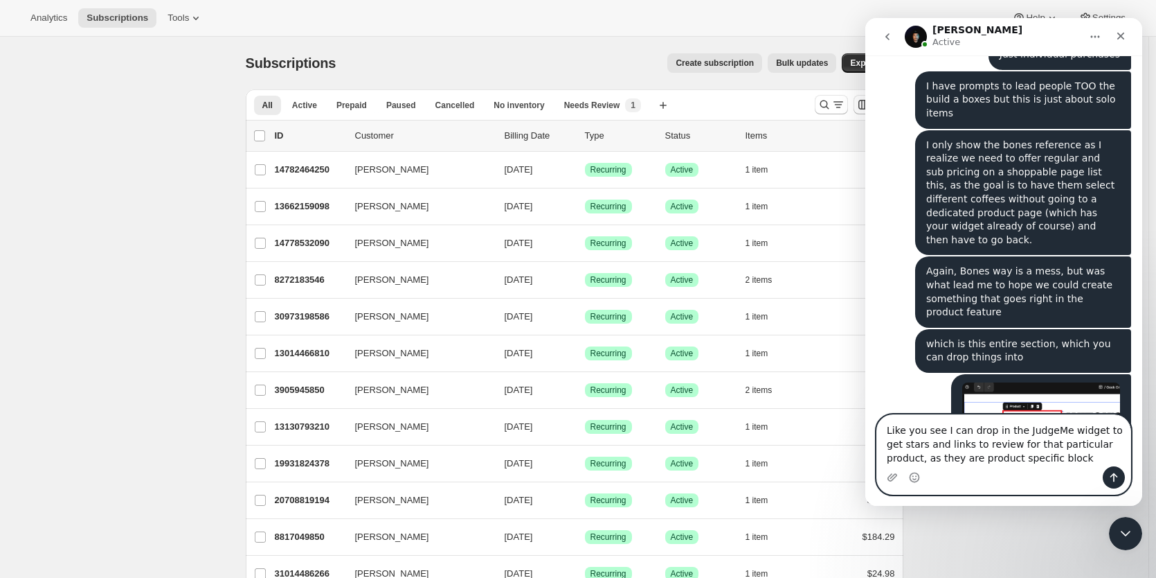
type textarea "Like you see I can drop in the JudgeMe widget to get stars and links to review …"
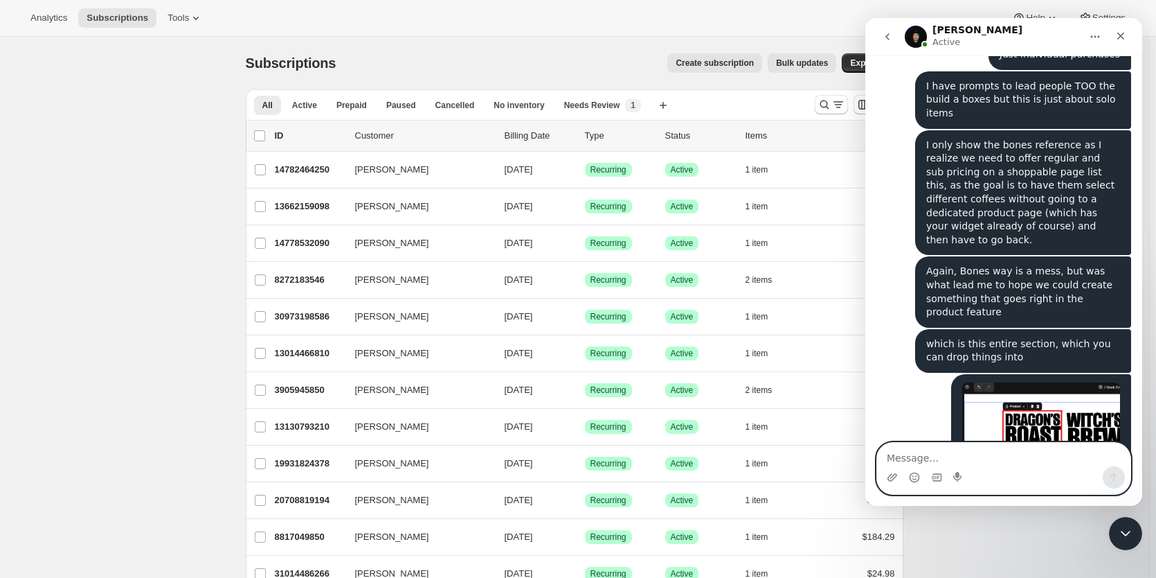
scroll to position [1530, 0]
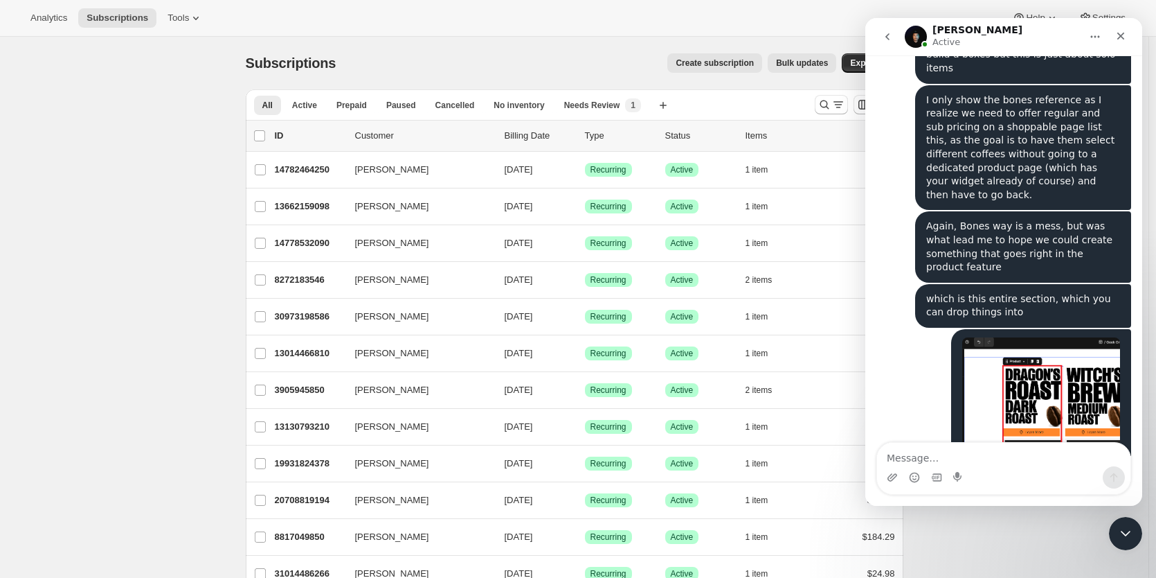
drag, startPoint x: 948, startPoint y: 483, endPoint x: 1025, endPoint y: 467, distance: 78.4
click at [1025, 467] on div "Intercom messenger" at bounding box center [1003, 477] width 253 height 22
click at [963, 458] on textarea "Message…" at bounding box center [1003, 455] width 253 height 24
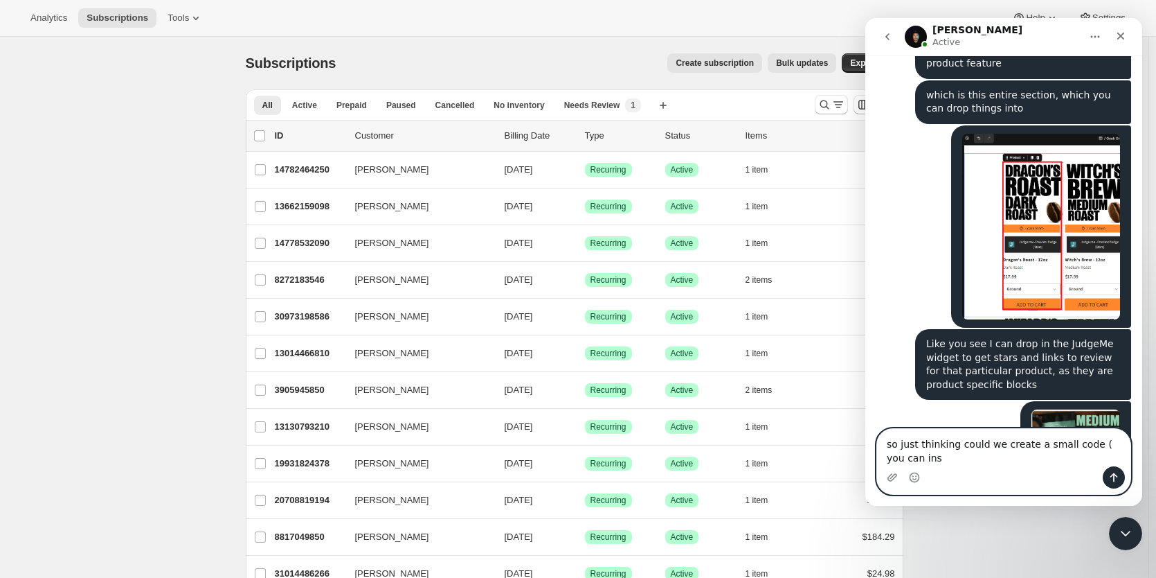
scroll to position [1748, 0]
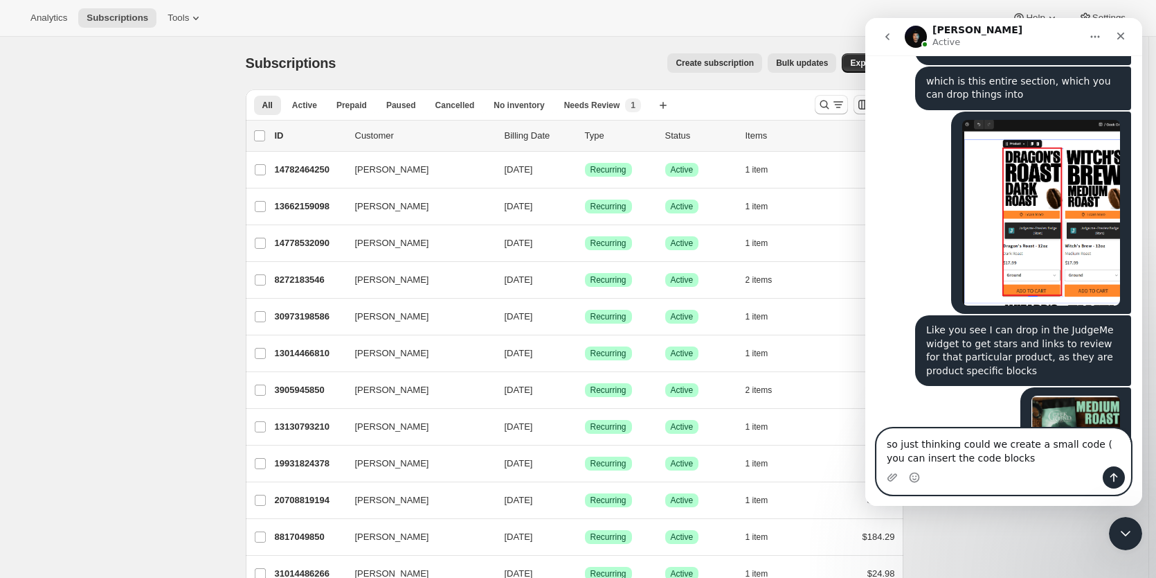
type textarea "so just thinking could we create a small code ( you can insert the code blocks)"
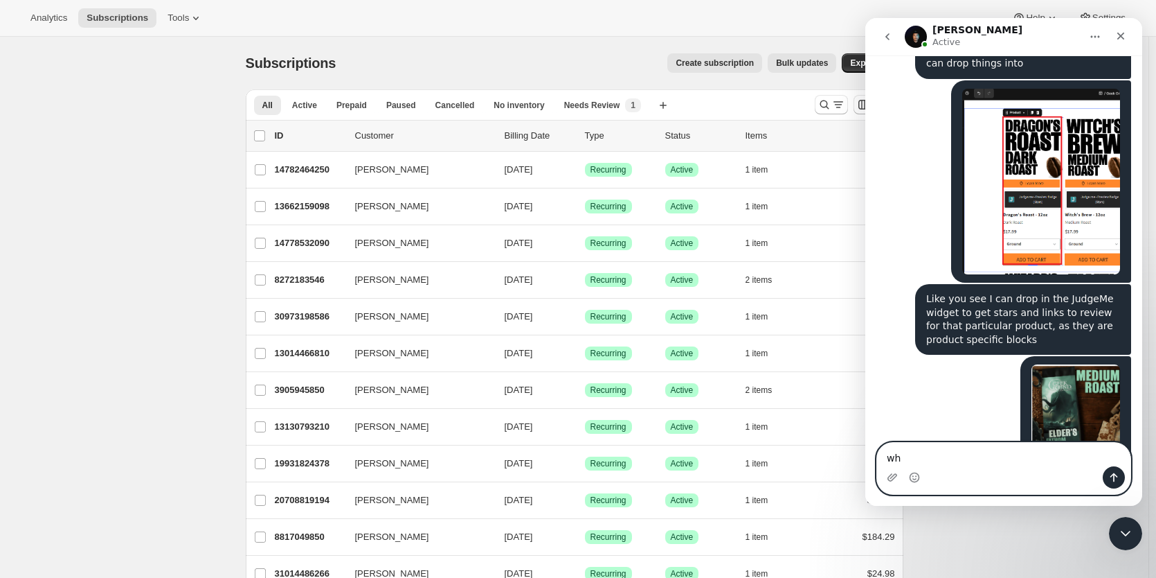
type textarea "w"
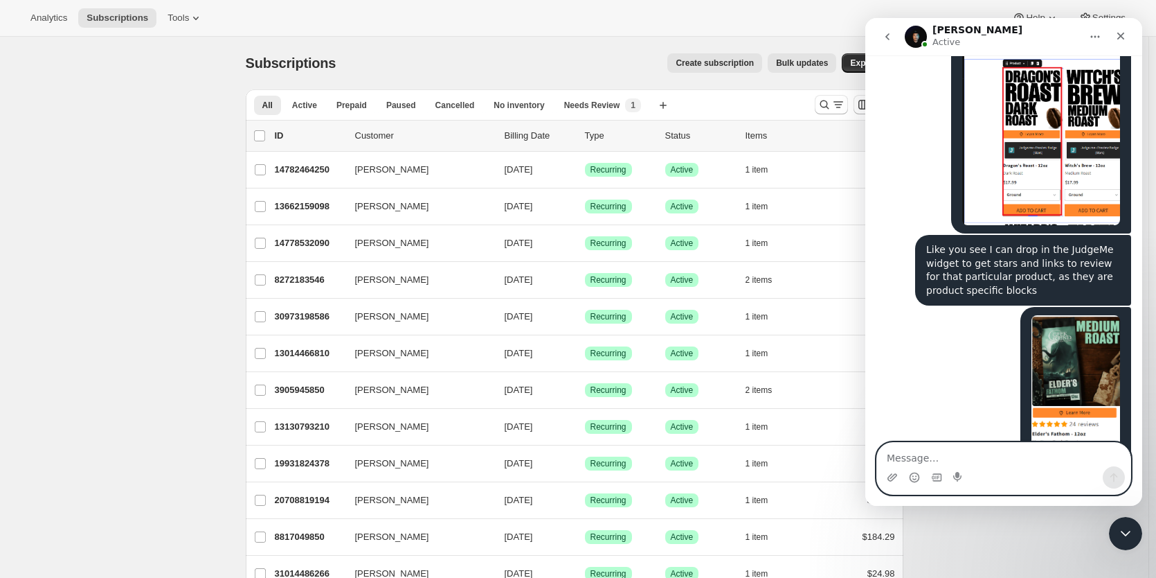
scroll to position [1983, 0]
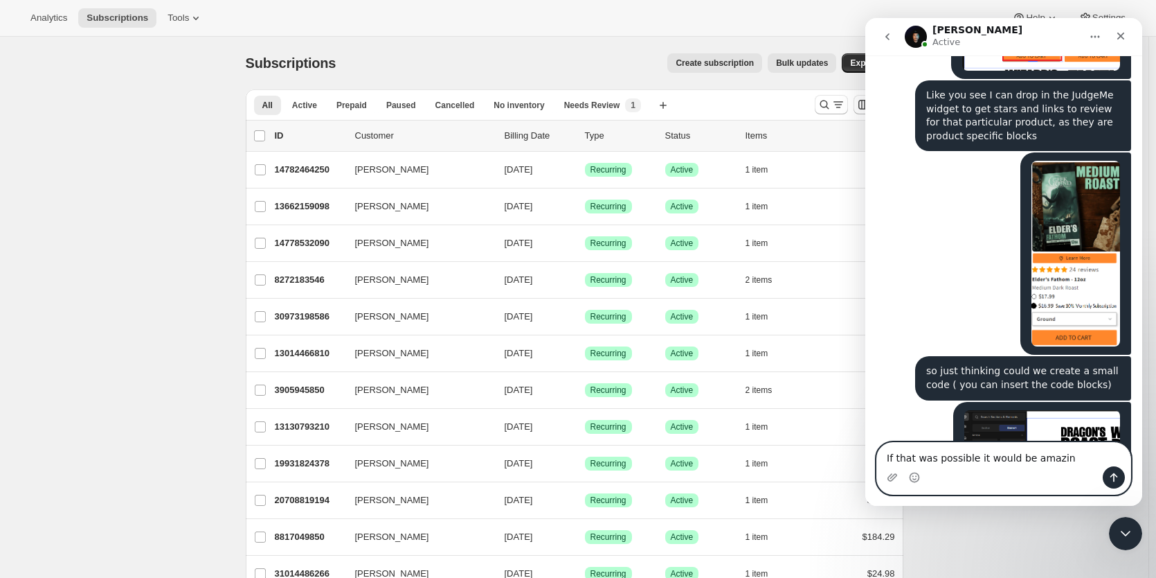
type textarea "If that was possible it would be amazing"
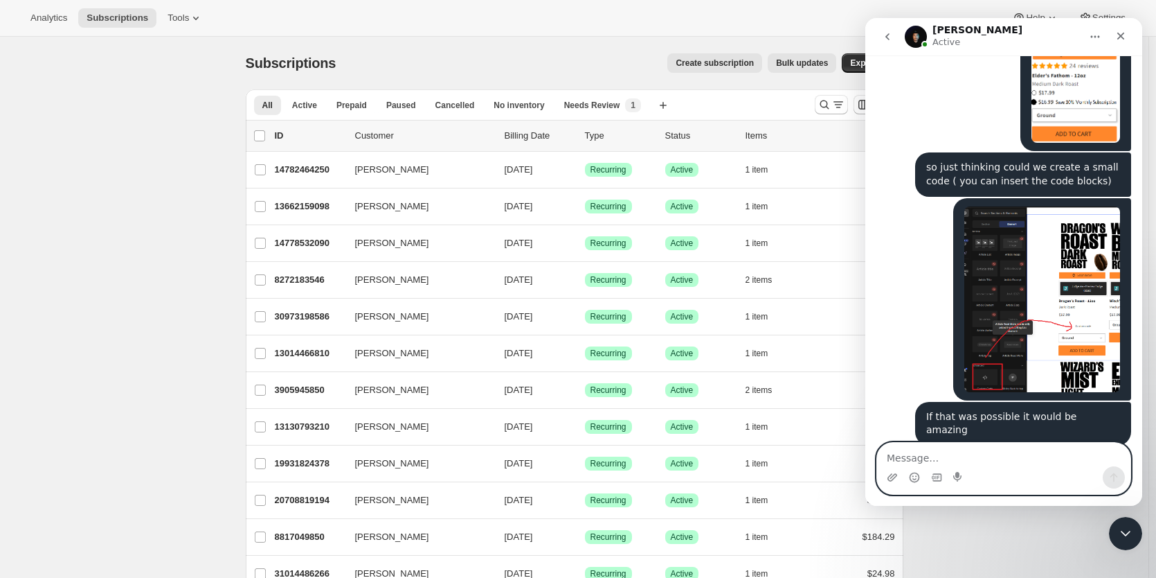
scroll to position [2336, 0]
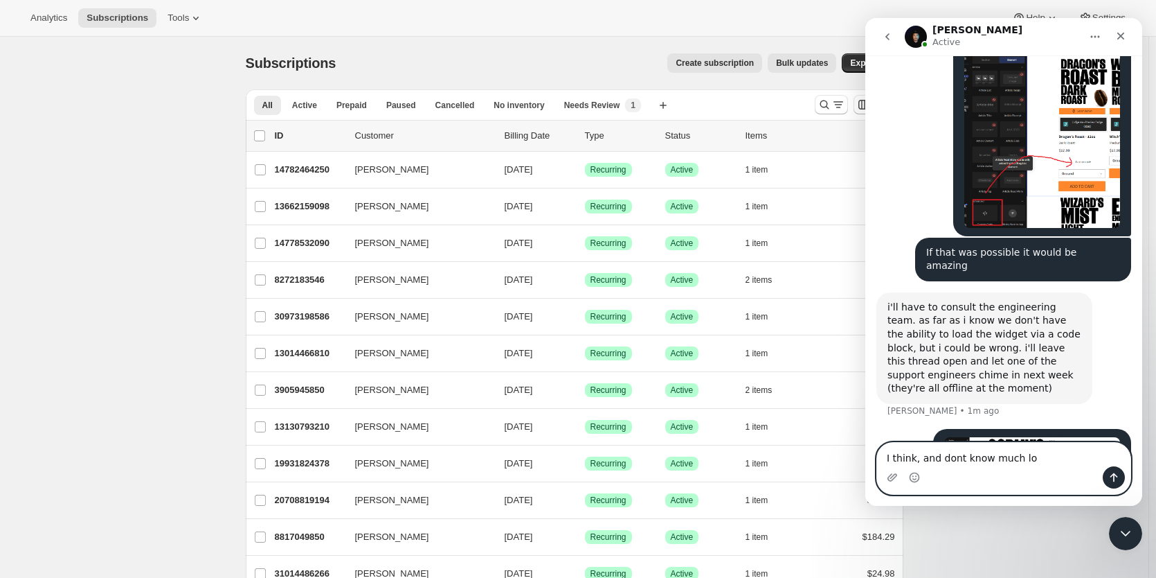
type textarea "I think, and dont know much lol"
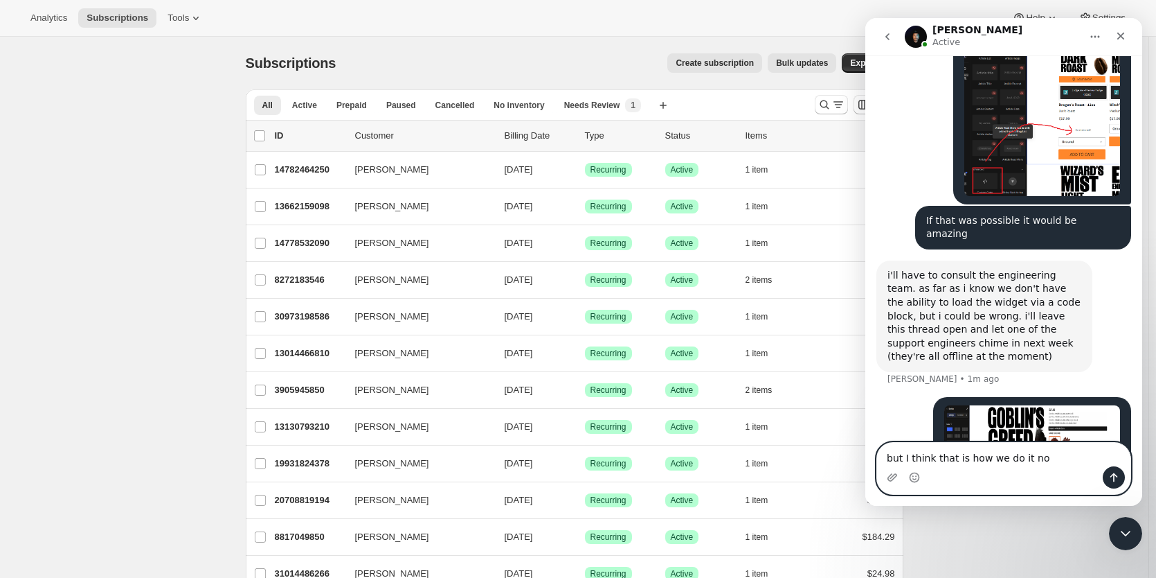
type textarea "but I think that is how we do it now"
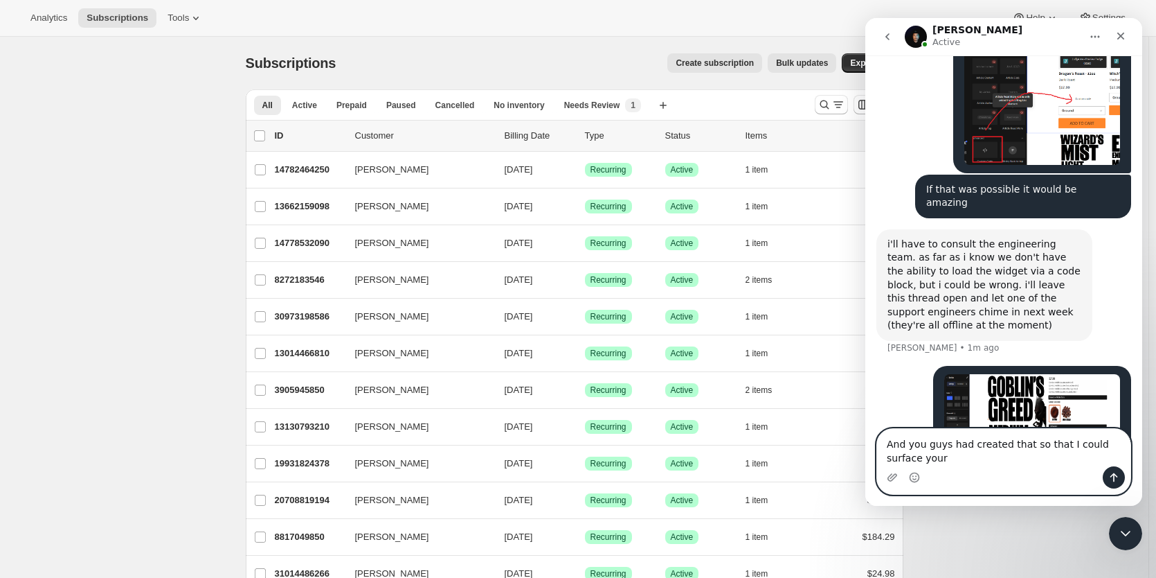
scroll to position [2413, 0]
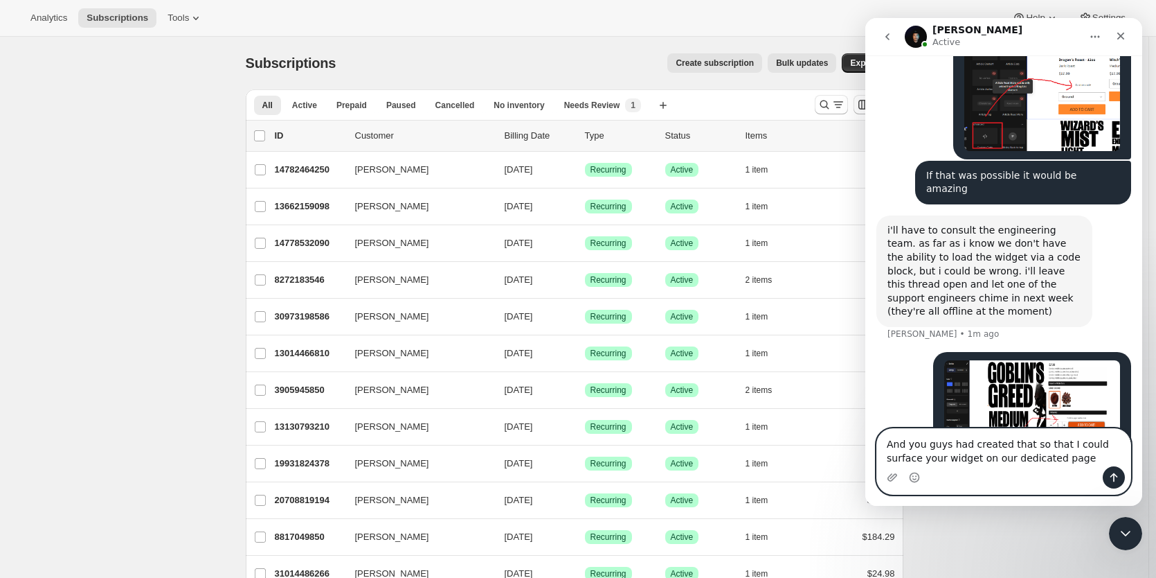
type textarea "And you guys had created that so that I could surface your widget on our dedica…"
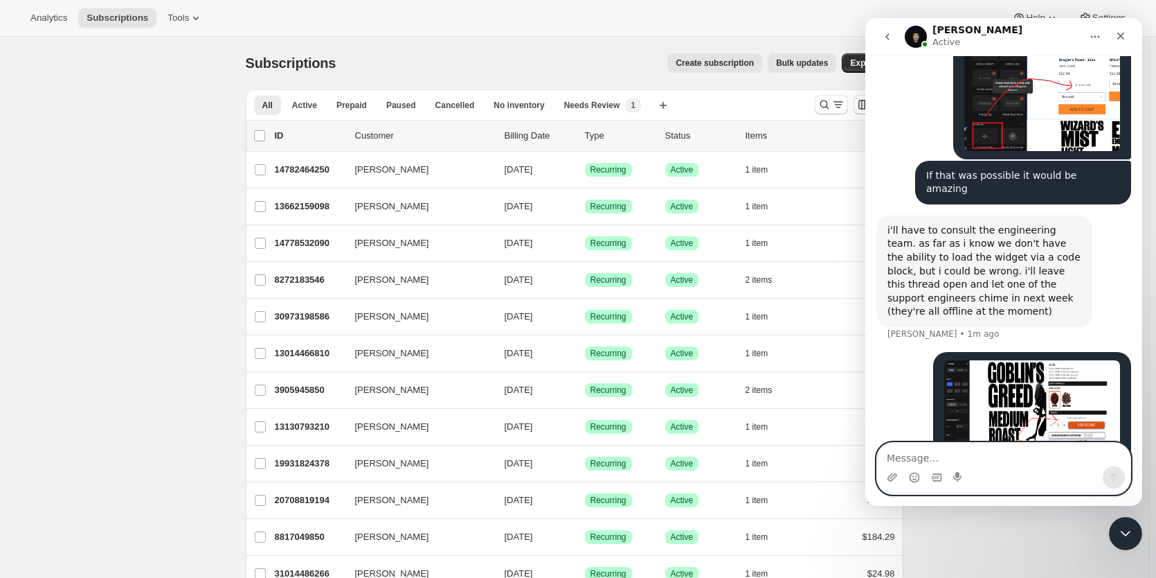
scroll to position [2458, 0]
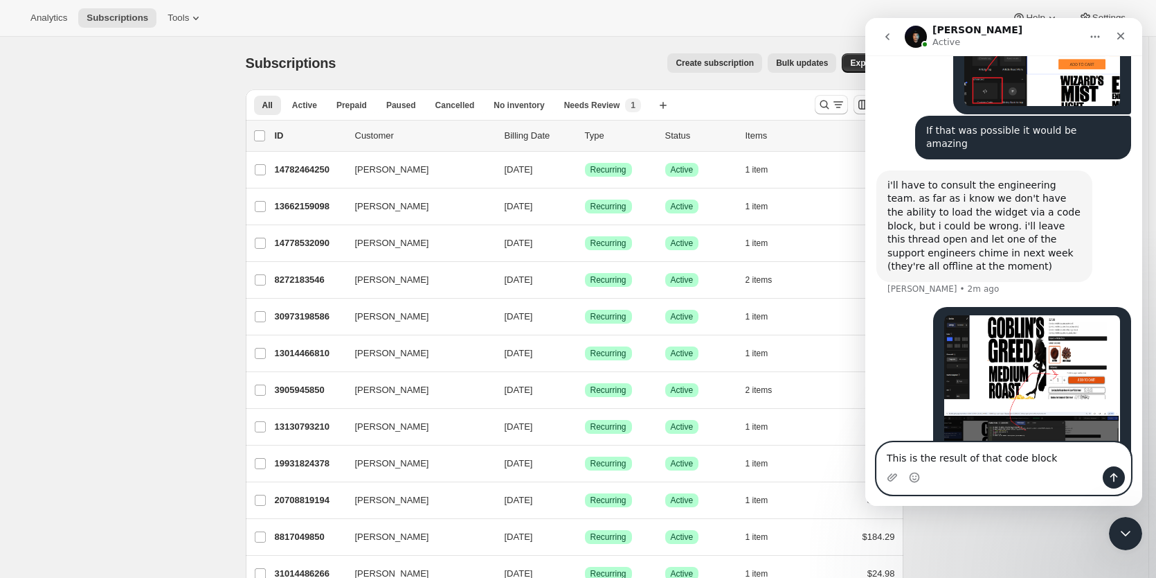
type textarea "This is the result of that code block:"
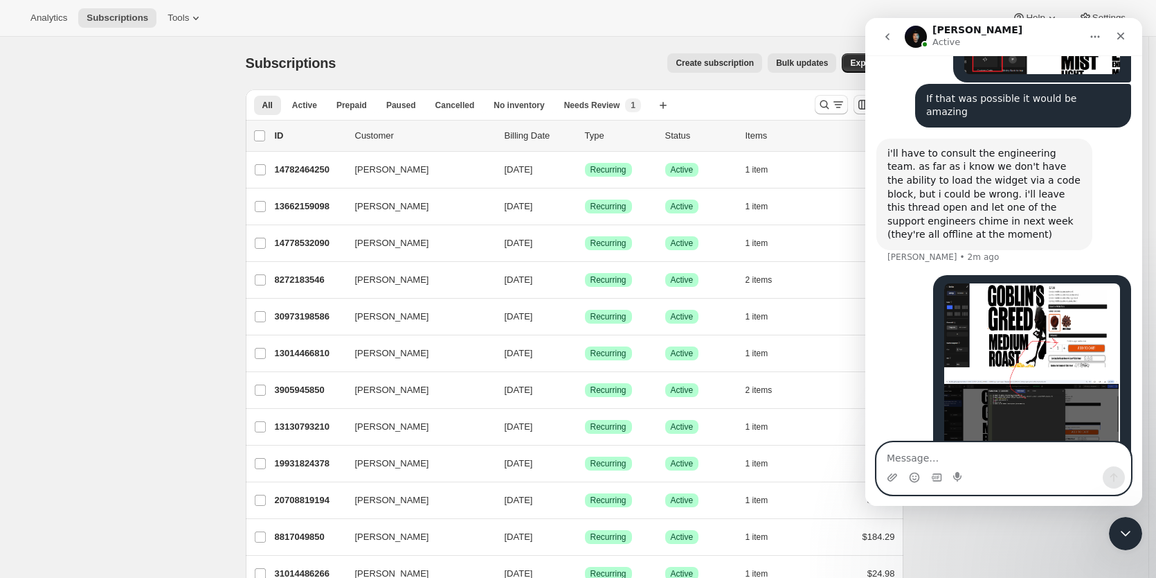
paste textarea "[URL][DOMAIN_NAME]"
type textarea "[URL][DOMAIN_NAME]"
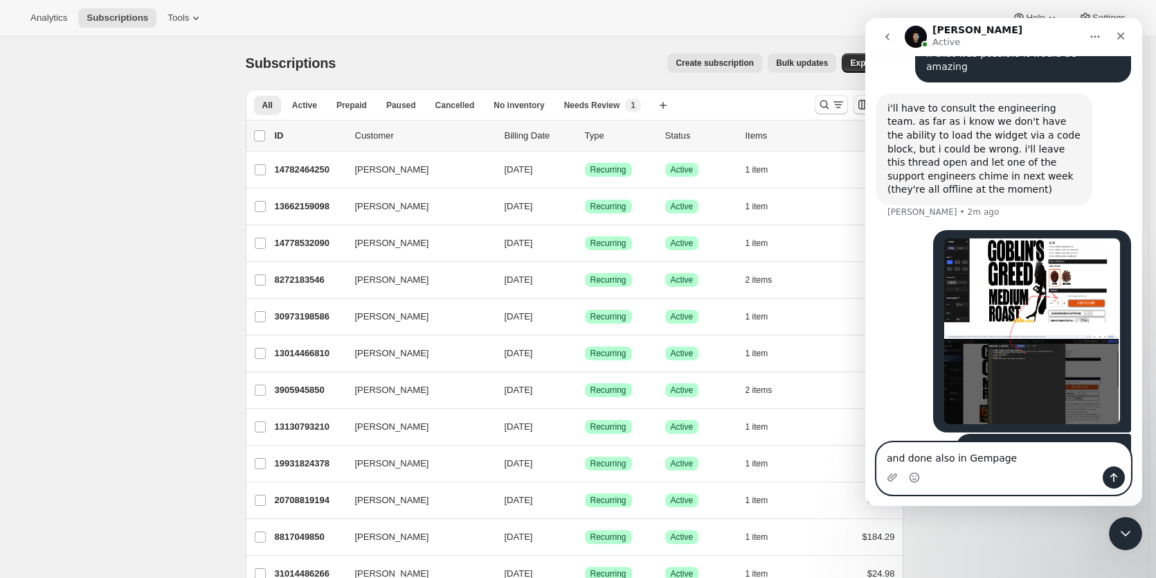
type textarea "and done also in Gempages"
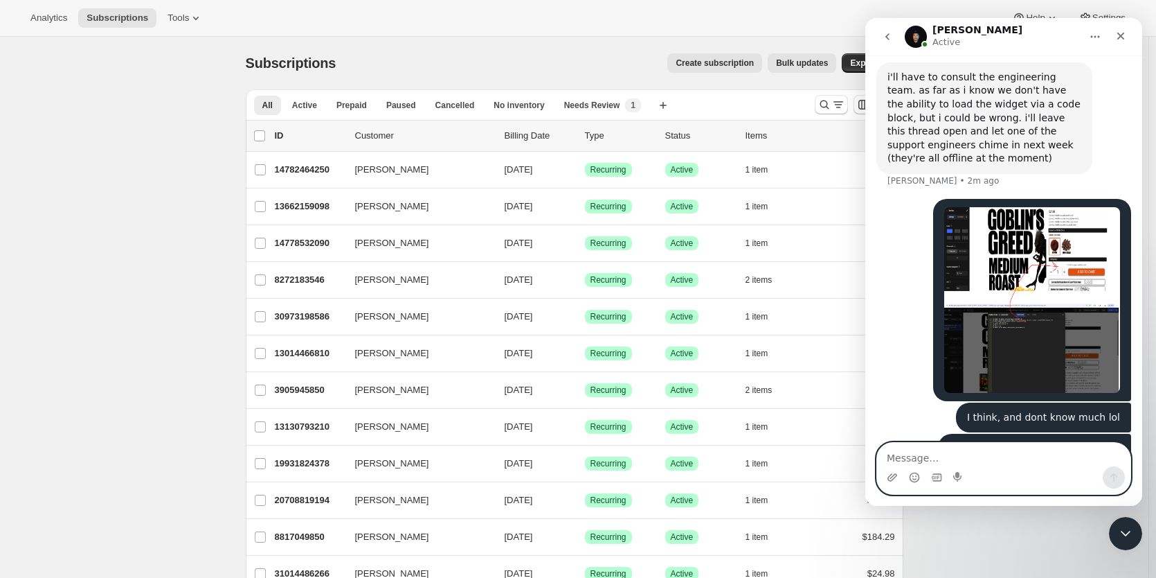
type textarea "o"
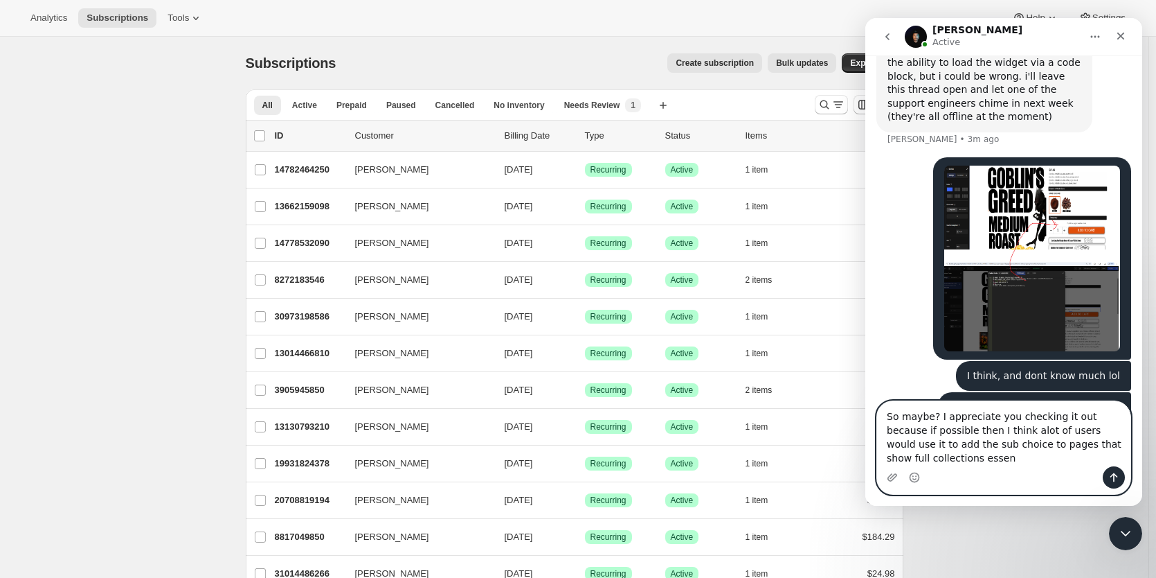
scroll to position [2594, 0]
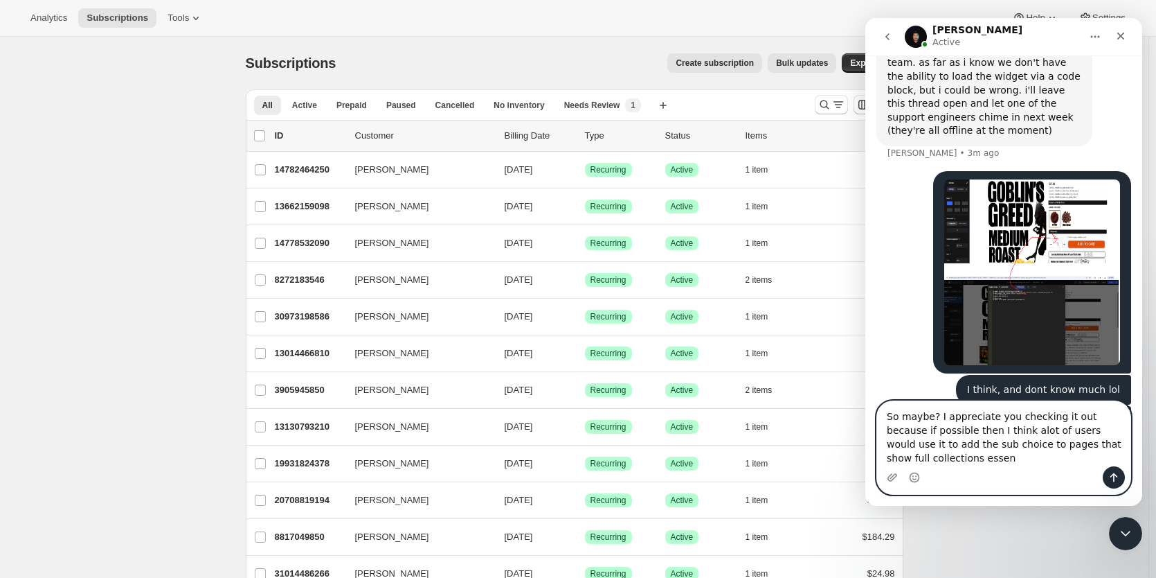
click at [947, 441] on textarea "So maybe? I appreciate you checking it out because if possible then I think alo…" at bounding box center [1003, 433] width 253 height 65
drag, startPoint x: 1102, startPoint y: 456, endPoint x: 1148, endPoint y: 456, distance: 46.4
click at [1143, 456] on html "[PERSON_NAME] Active Thanks for visiting Awtomic Subscriptions! We are happy to…" at bounding box center [1004, 262] width 277 height 488
type textarea "So maybe? I appreciate you checking it out because if possible then I think alo…"
click at [1120, 479] on button "Send a message…" at bounding box center [1114, 477] width 22 height 22
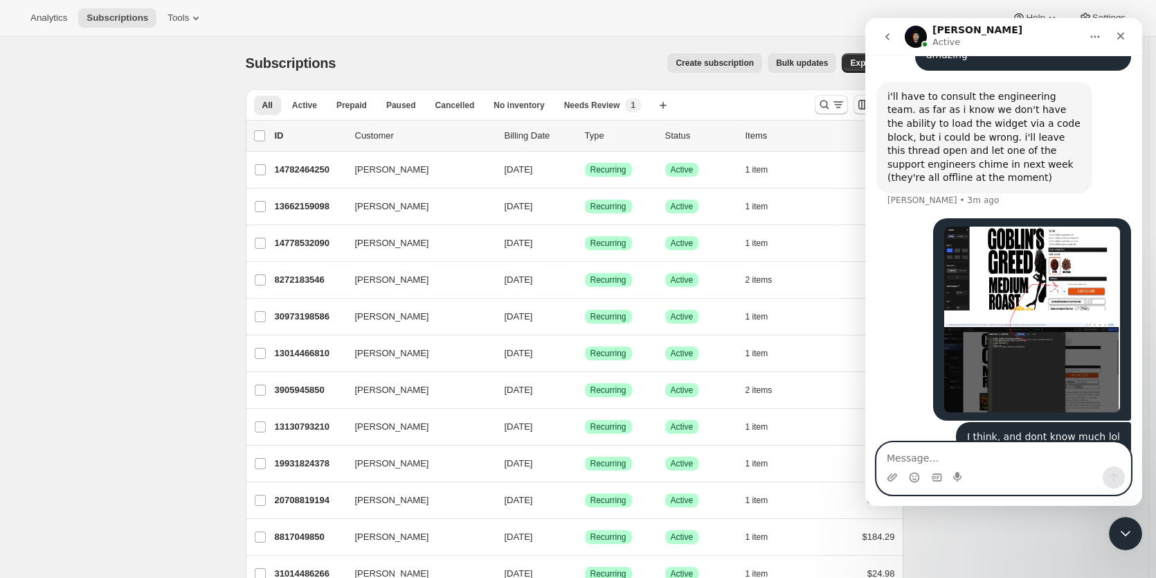
scroll to position [2408, 0]
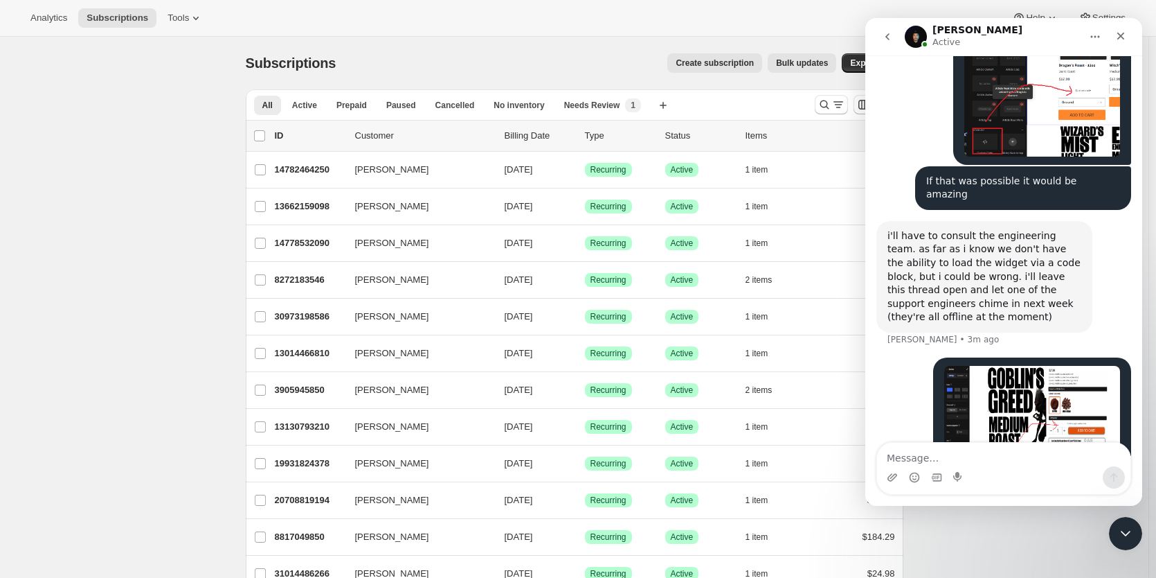
click at [1030, 366] on img "Patrick says…" at bounding box center [1033, 459] width 176 height 186
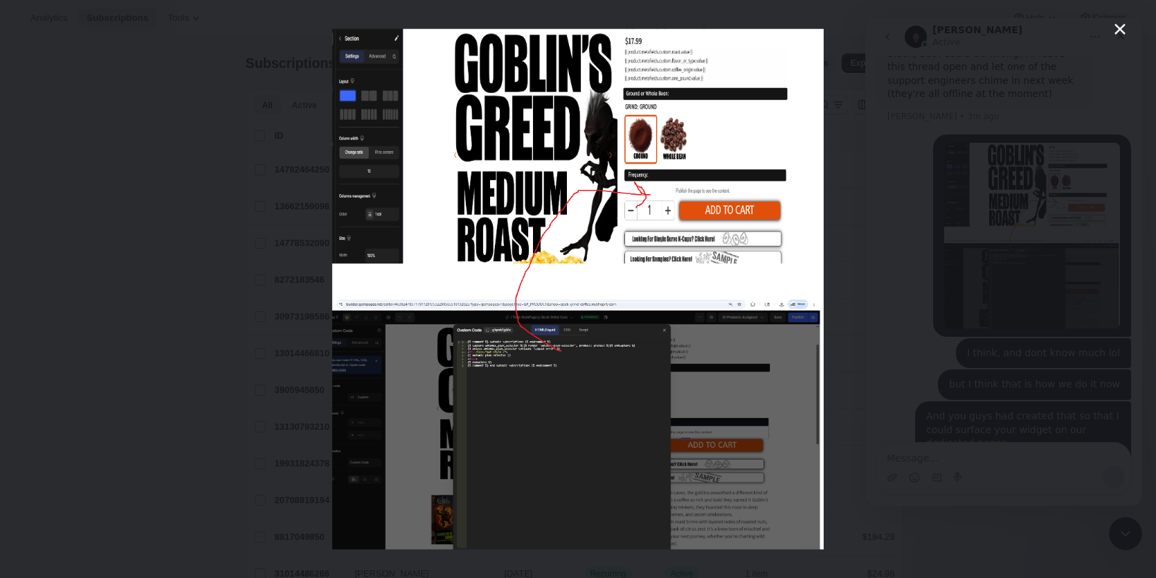
scroll to position [2639, 0]
click at [1005, 319] on div "Intercom messenger" at bounding box center [578, 289] width 1156 height 578
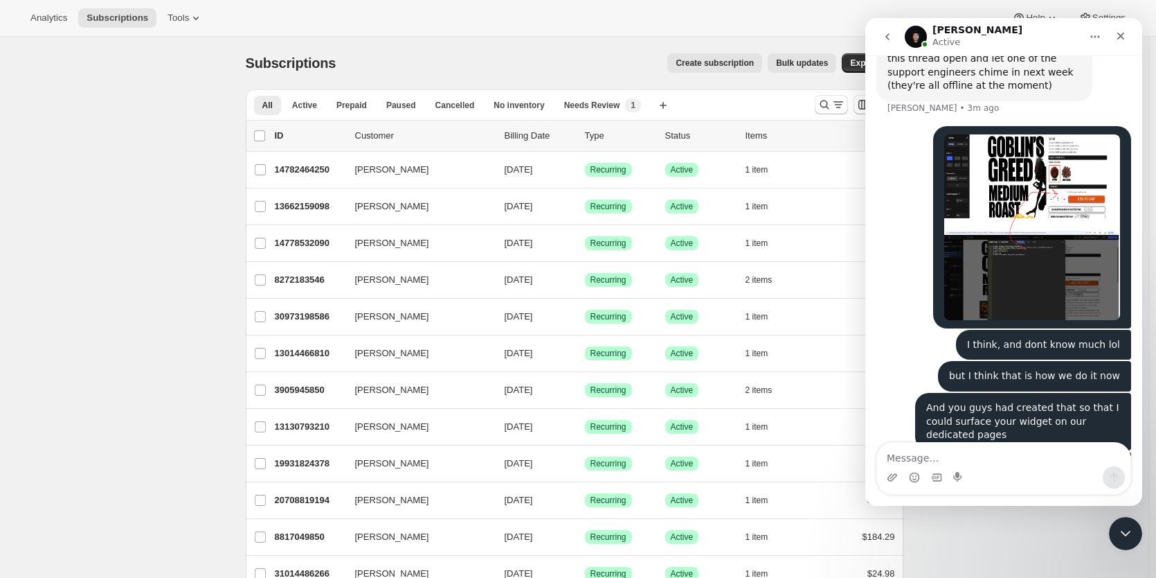
scroll to position [2514, 0]
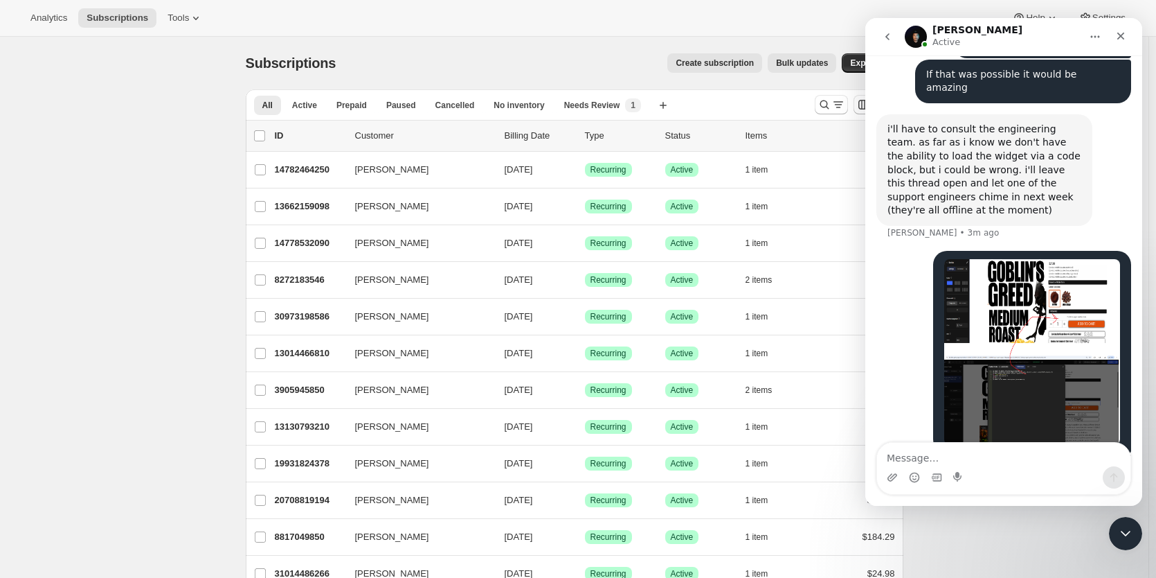
click at [1013, 259] on img "Patrick says…" at bounding box center [1033, 352] width 176 height 186
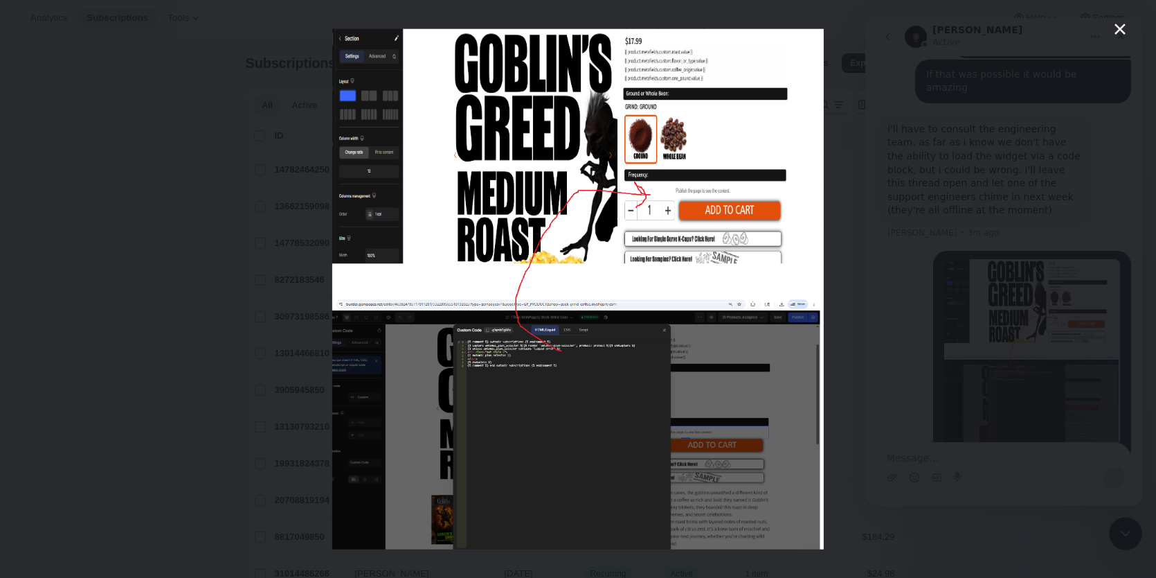
click at [902, 250] on div "Intercom messenger" at bounding box center [578, 289] width 1156 height 578
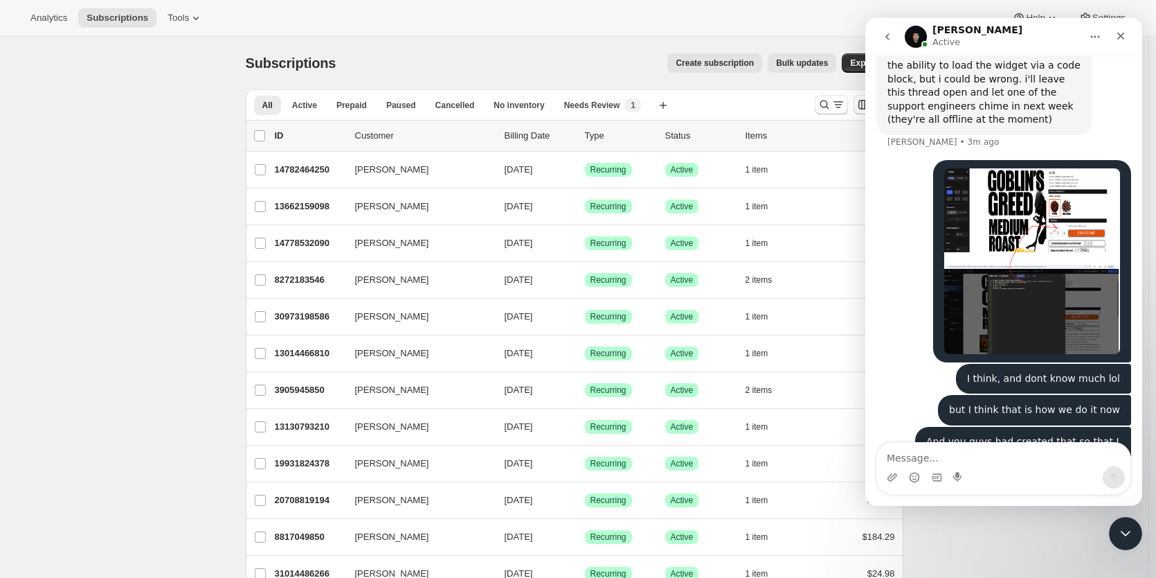
scroll to position [2639, 0]
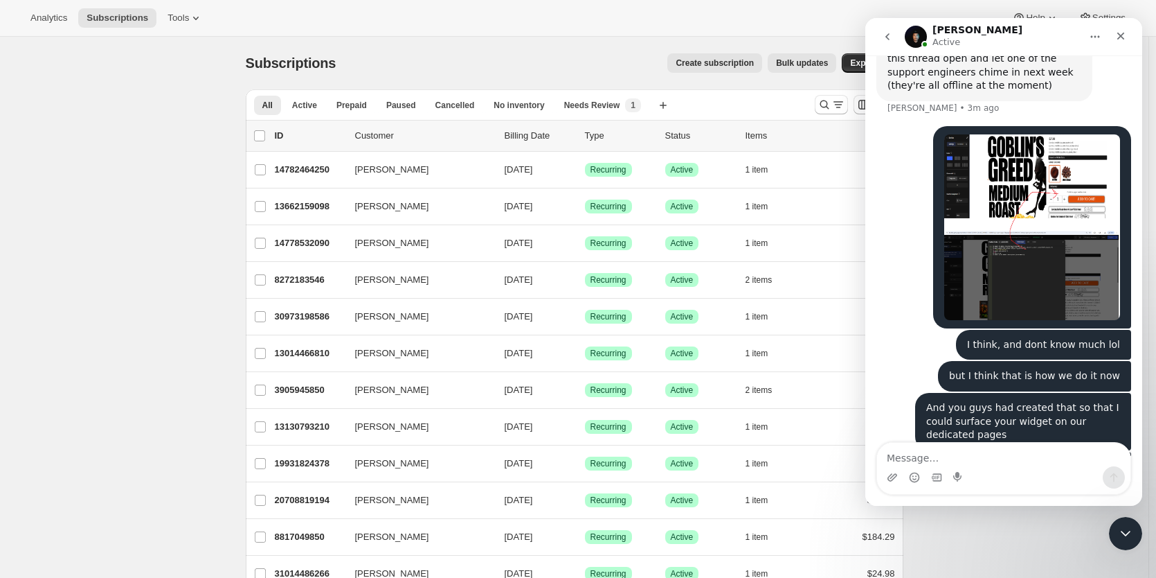
click at [1016, 492] on link "[URL][DOMAIN_NAME]" at bounding box center [1066, 497] width 108 height 11
click at [976, 460] on textarea "Message…" at bounding box center [1003, 455] width 253 height 24
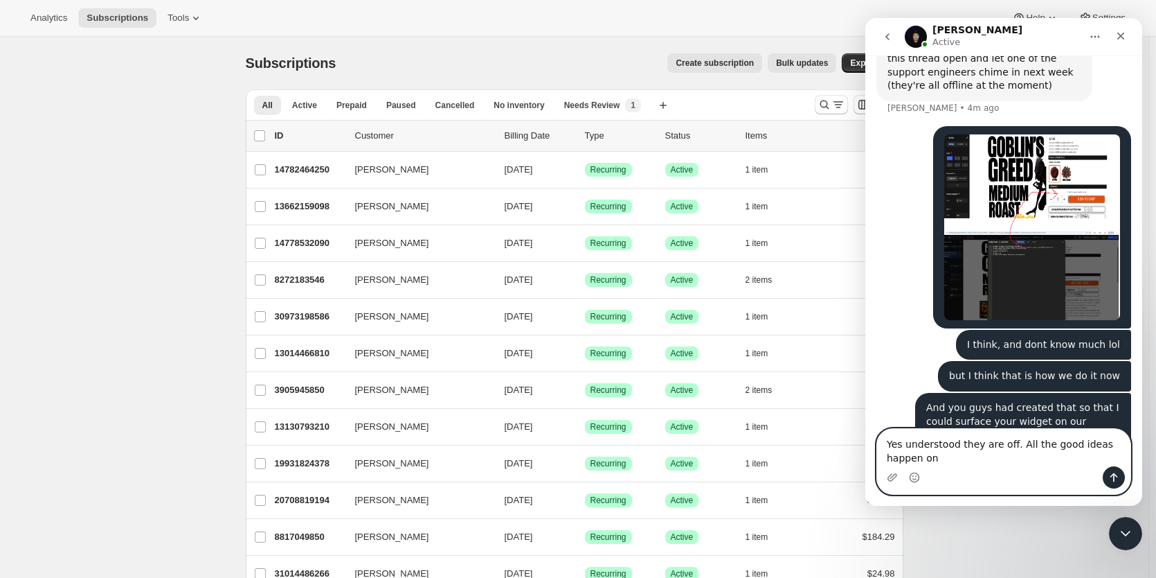
scroll to position [2653, 0]
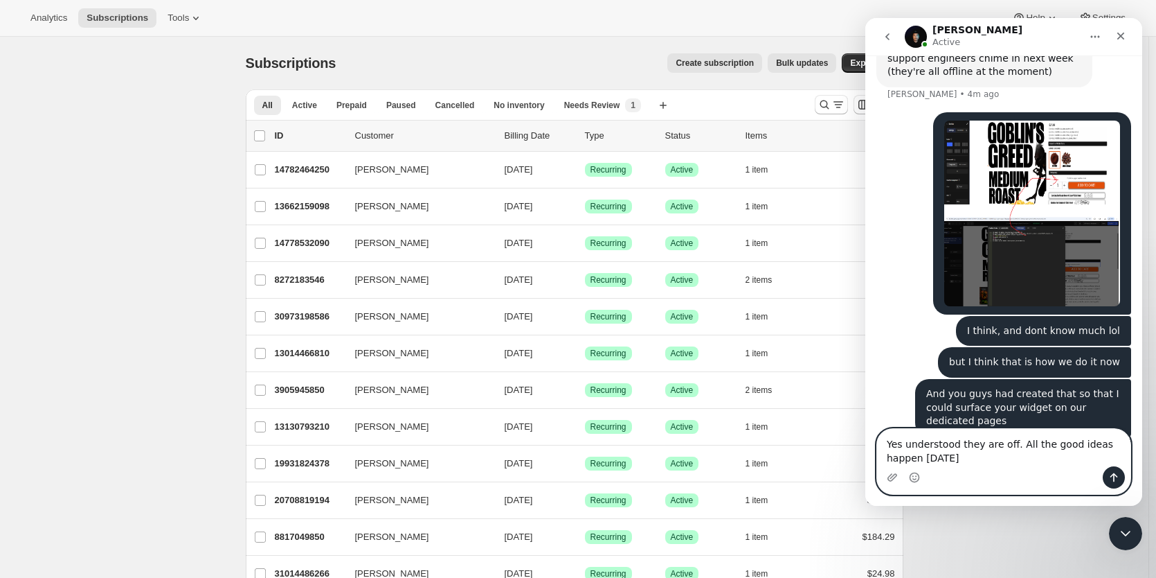
click at [912, 481] on circle "Emoji picker" at bounding box center [914, 476] width 9 height 9
click at [1063, 445] on textarea "Yes understood they are off. All the good ideas happen [DATE] 🤣" at bounding box center [1003, 447] width 253 height 37
type textarea "Yes understood they are off. All the good (or bad) ideas happen [DATE] 🤣"
click at [1033, 454] on textarea "Yes understood they are off. All the good (or bad) ideas happen [DATE] 🤣" at bounding box center [1003, 447] width 253 height 37
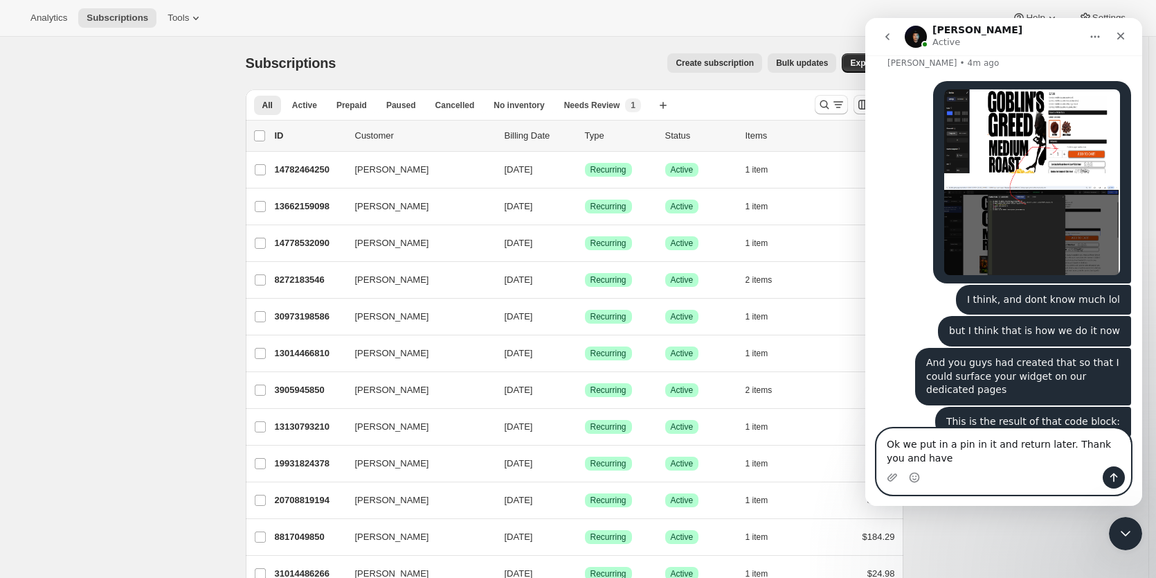
scroll to position [2698, 0]
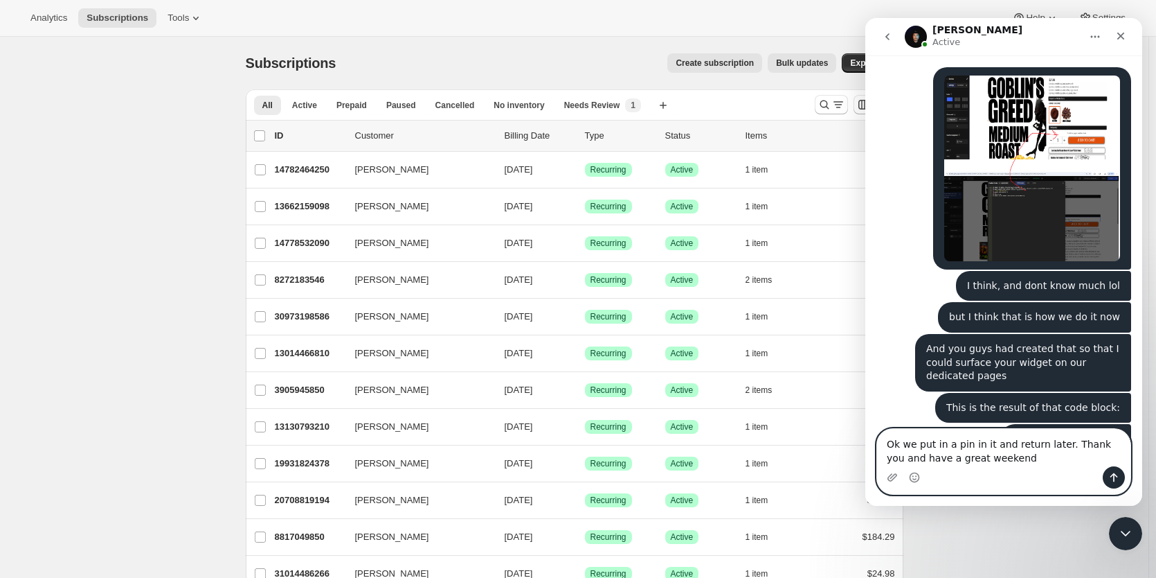
type textarea "Ok we put in a pin in it and return later. Thank you and have a great weekend!"
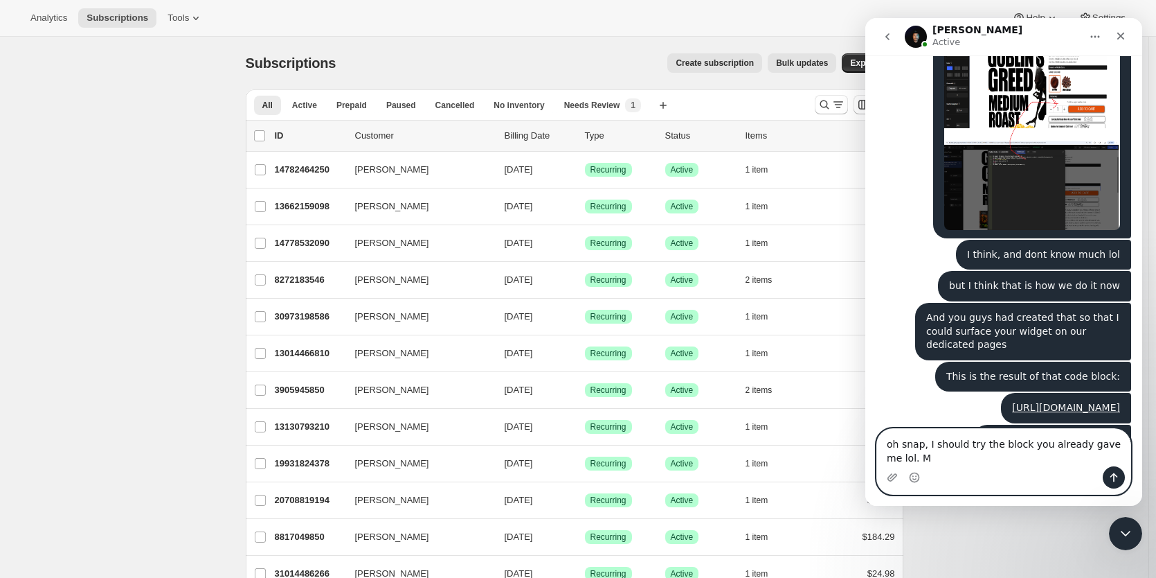
scroll to position [2743, 0]
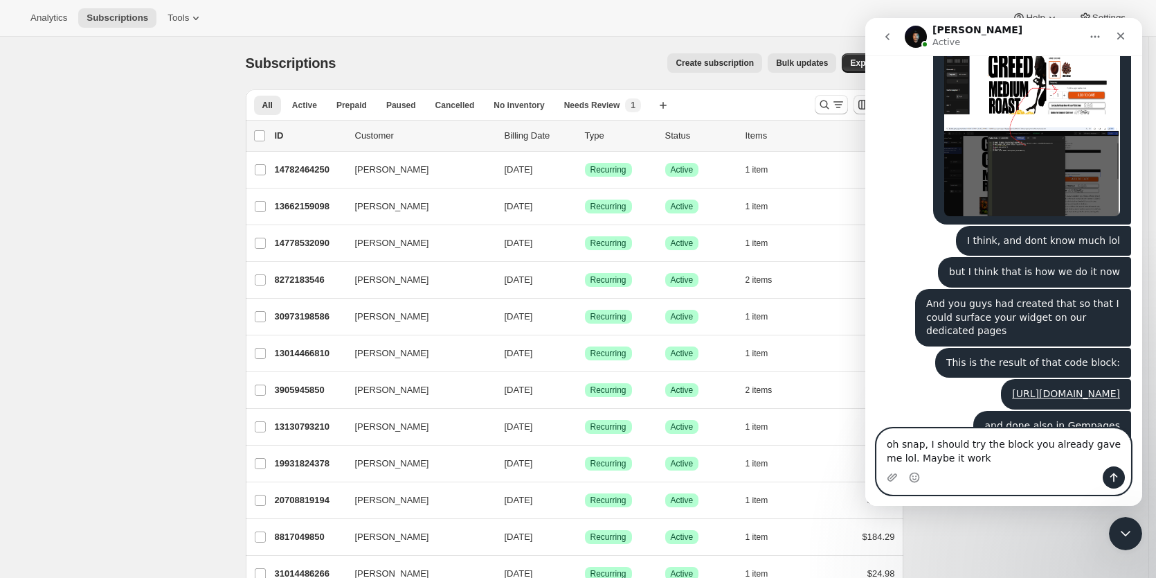
type textarea "oh snap, I should try the block you already gave me lol. Maybe it works"
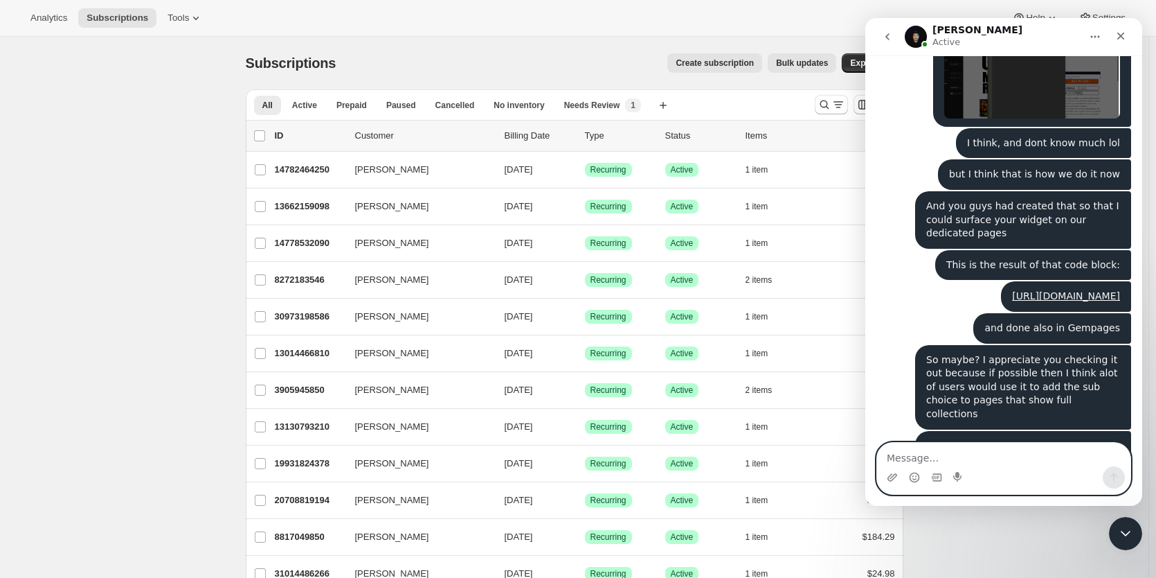
scroll to position [2829, 0]
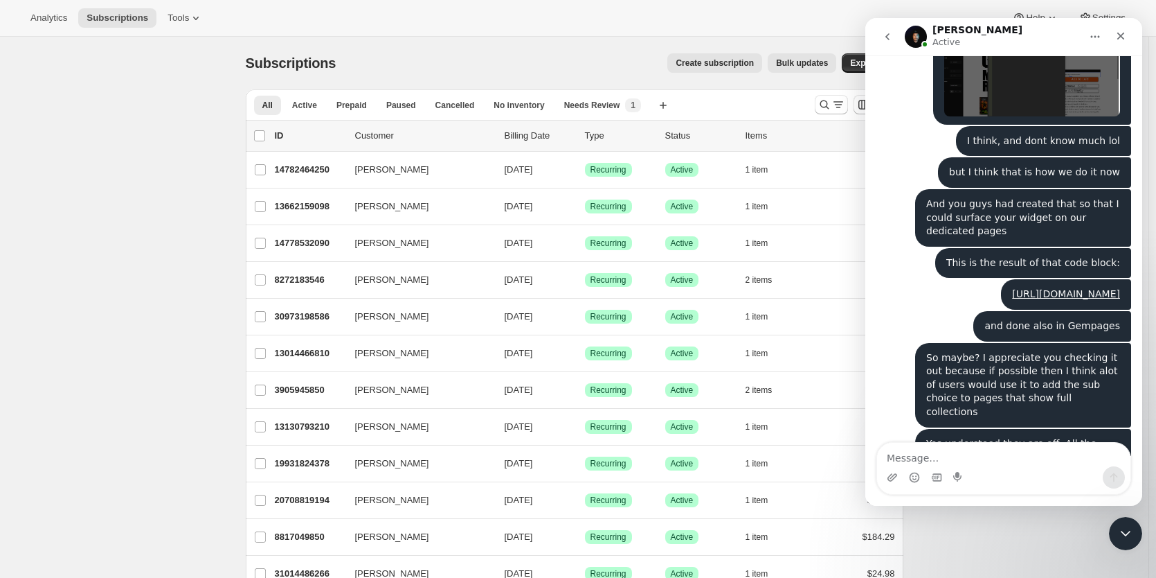
click at [1002, 442] on div "Intercom messenger" at bounding box center [1004, 468] width 255 height 53
click at [1002, 447] on textarea "Message…" at bounding box center [1003, 455] width 253 height 24
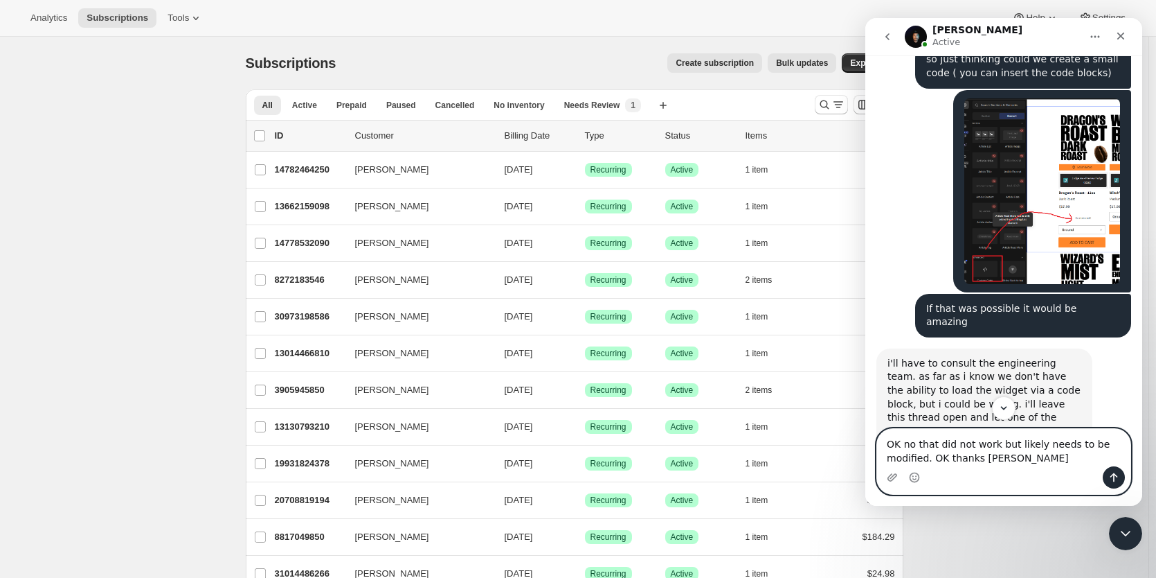
scroll to position [2612, 0]
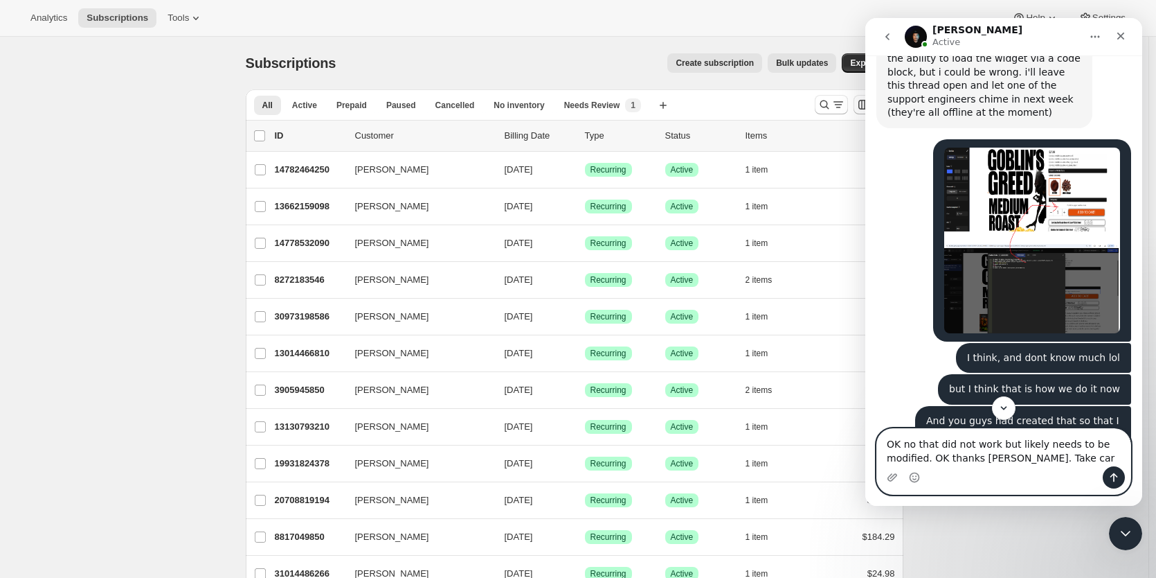
type textarea "OK no that did not work but likely needs to be modified. OK thanks [PERSON_NAME…"
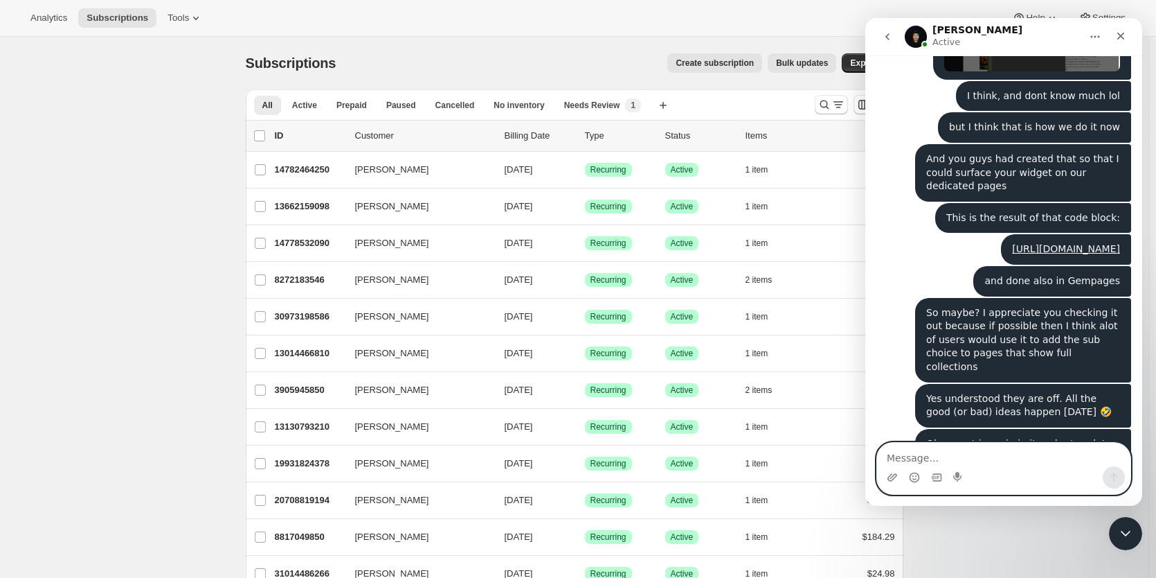
scroll to position [2884, 0]
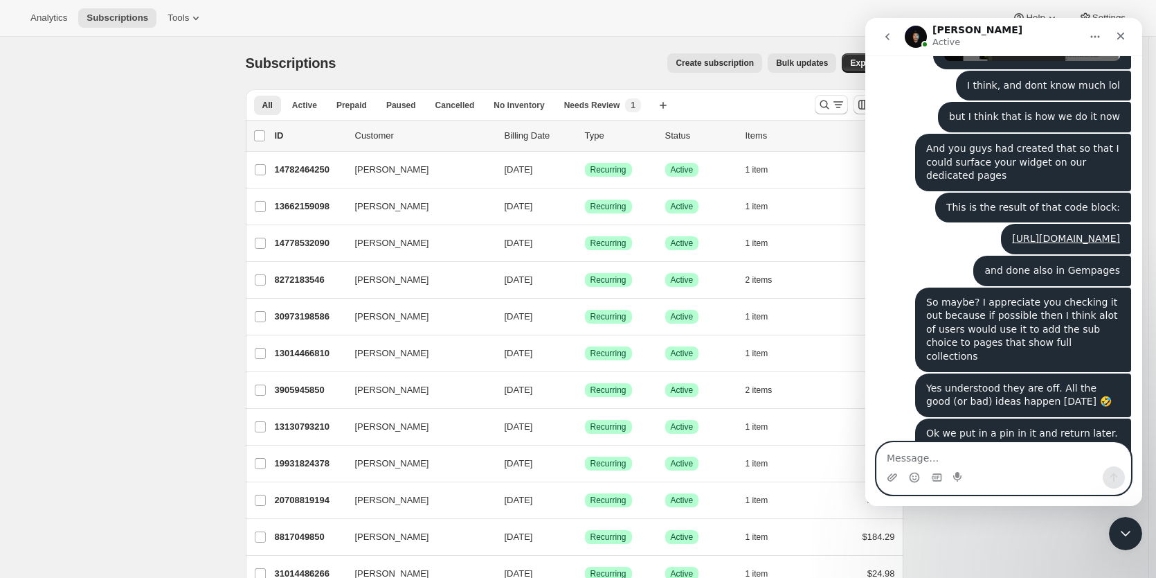
click at [1018, 462] on textarea "Message…" at bounding box center [1003, 455] width 253 height 24
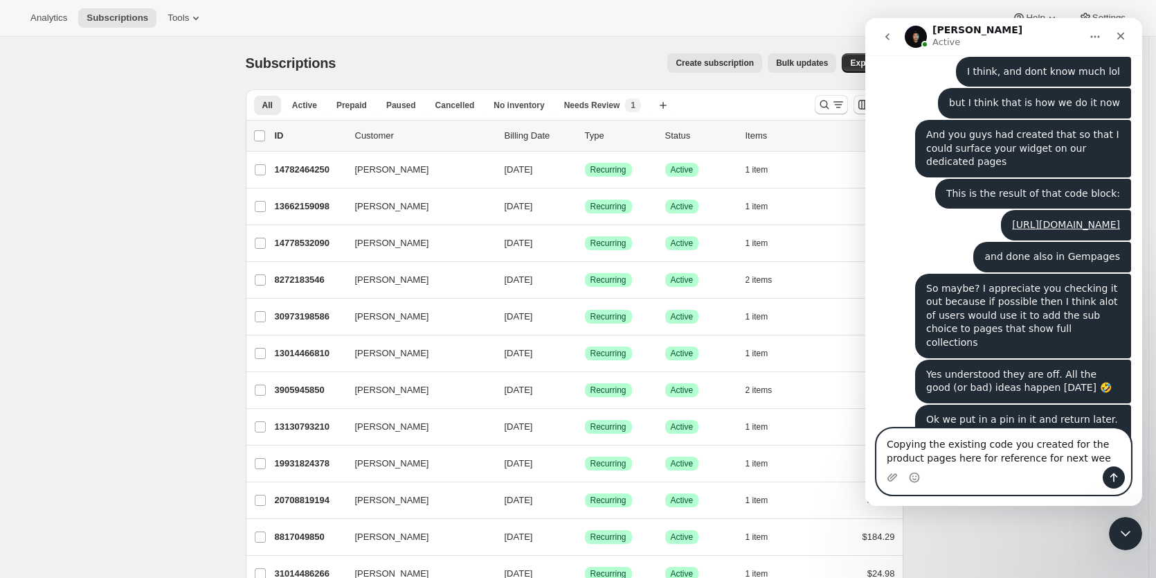
type textarea "Copying the existing code you created for the product pages here for reference …"
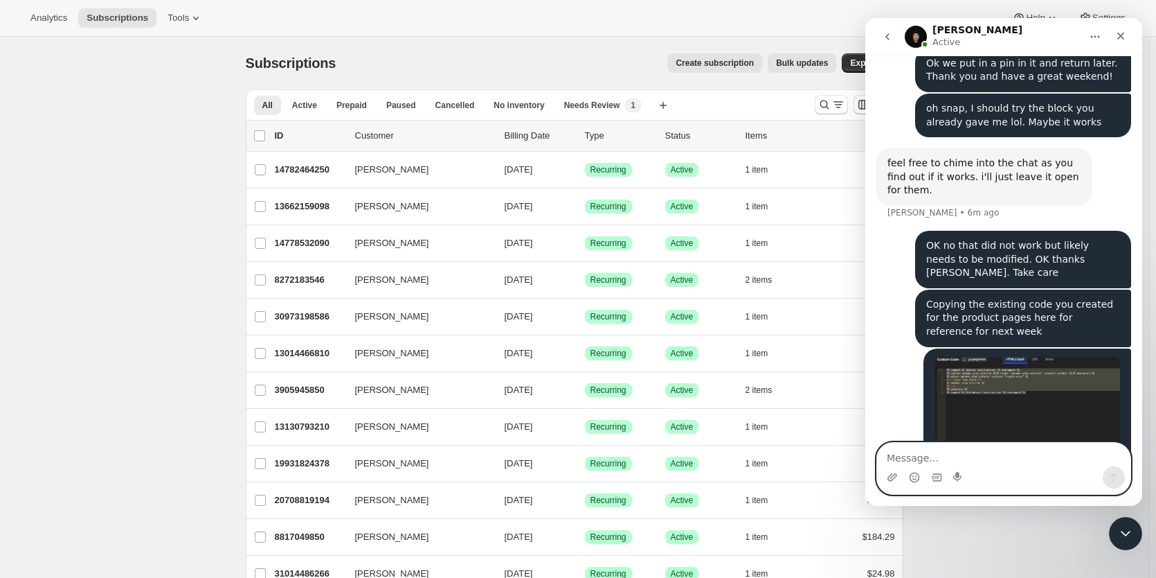
scroll to position [3323, 0]
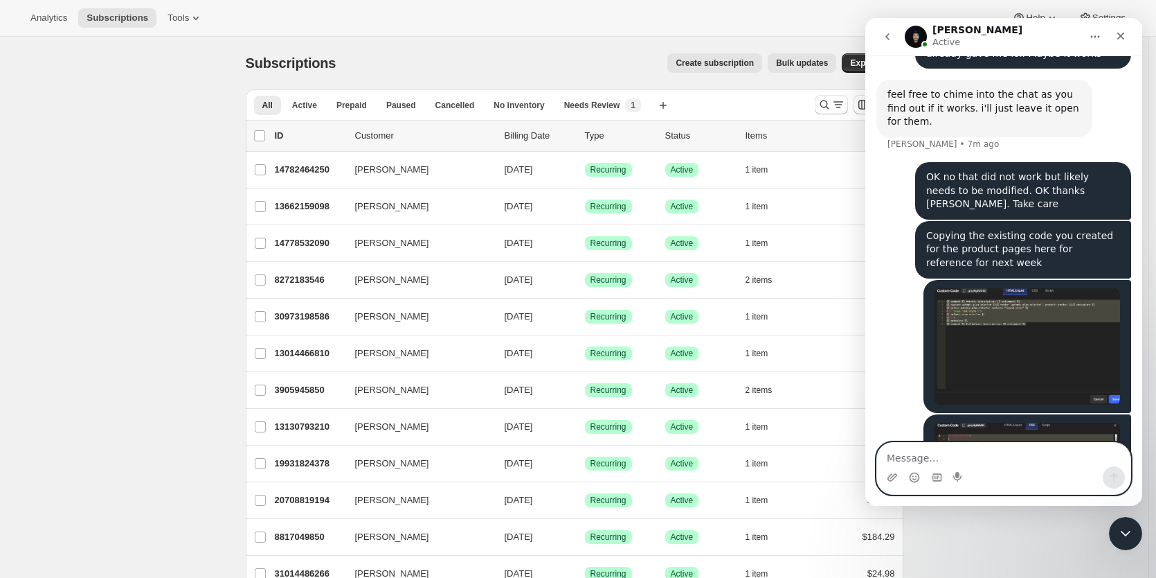
click at [958, 443] on textarea "Message…" at bounding box center [1003, 455] width 253 height 24
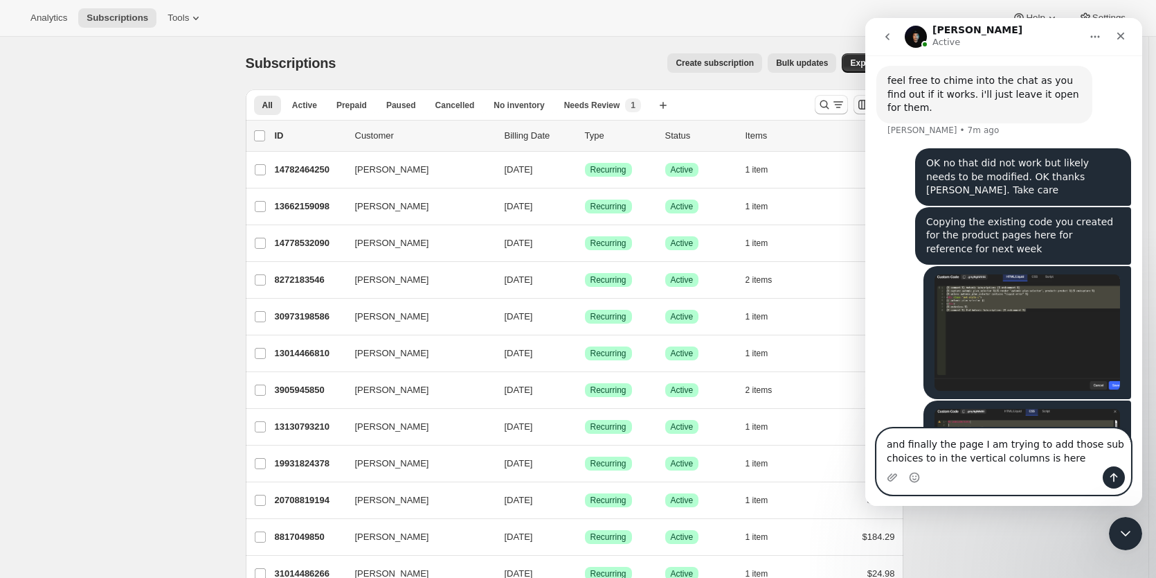
type textarea "and finally the page I am trying to add those sub choices to in the vertical co…"
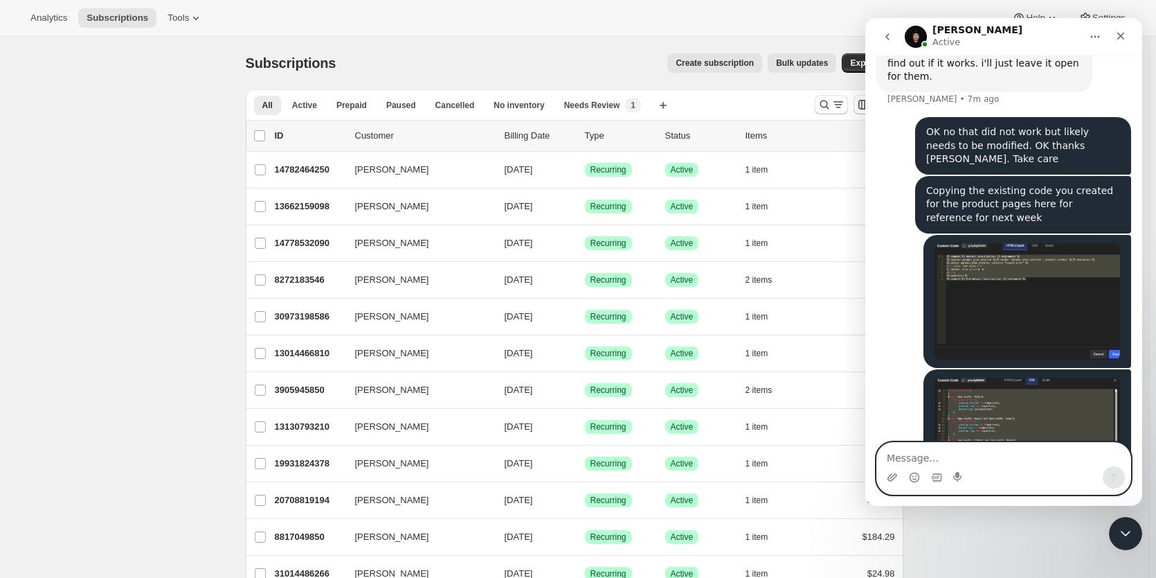
paste textarea "[URL][DOMAIN_NAME]"
type textarea "[URL][DOMAIN_NAME]"
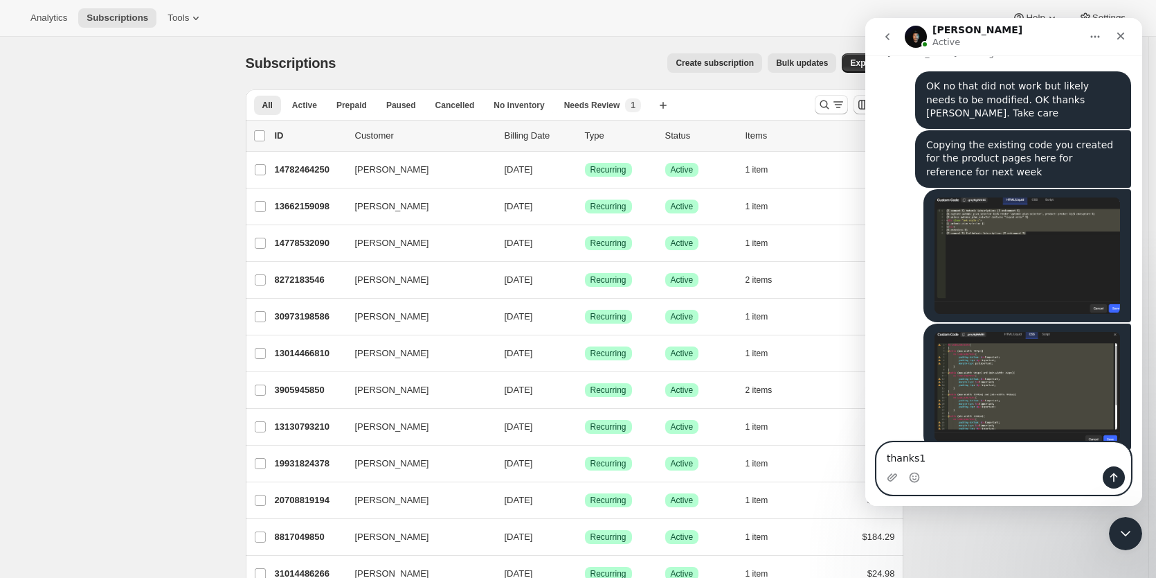
type textarea "thanks"
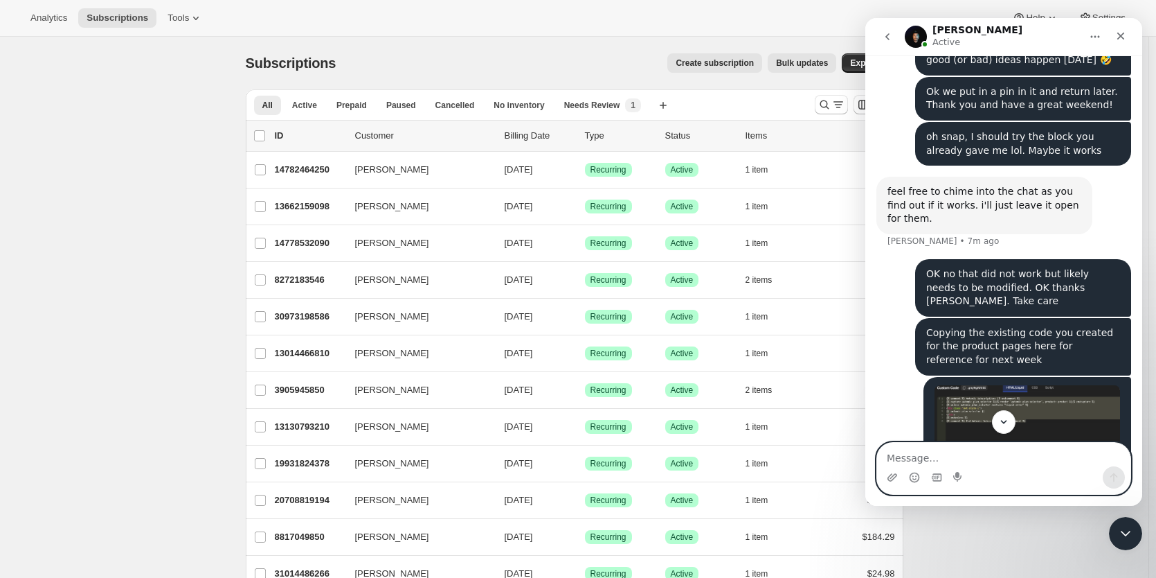
scroll to position [3213, 0]
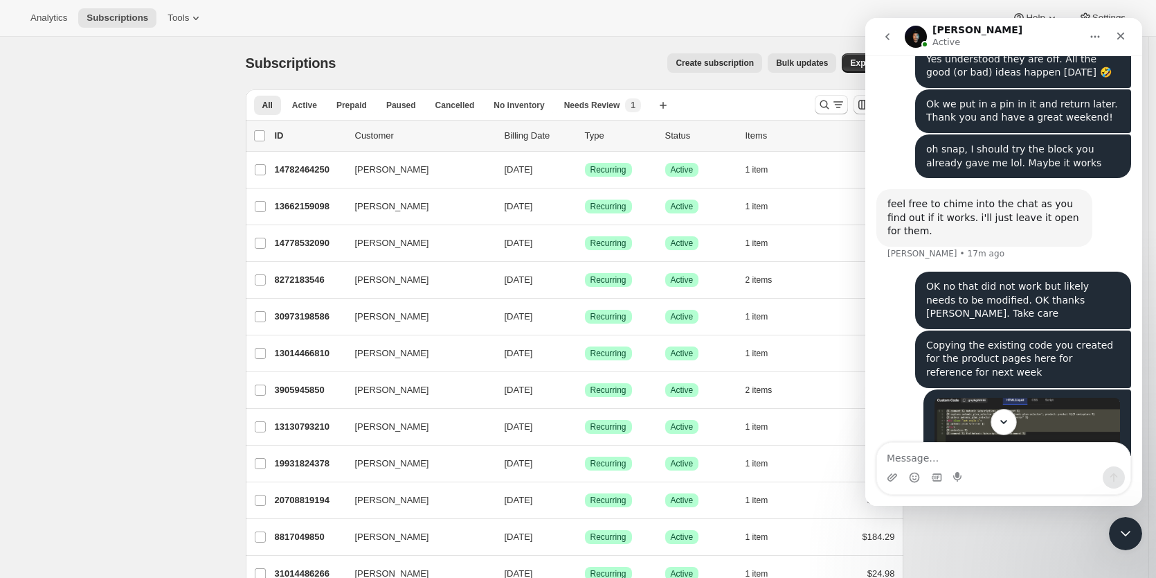
click at [1006, 427] on icon "Scroll to bottom" at bounding box center [1004, 421] width 12 height 12
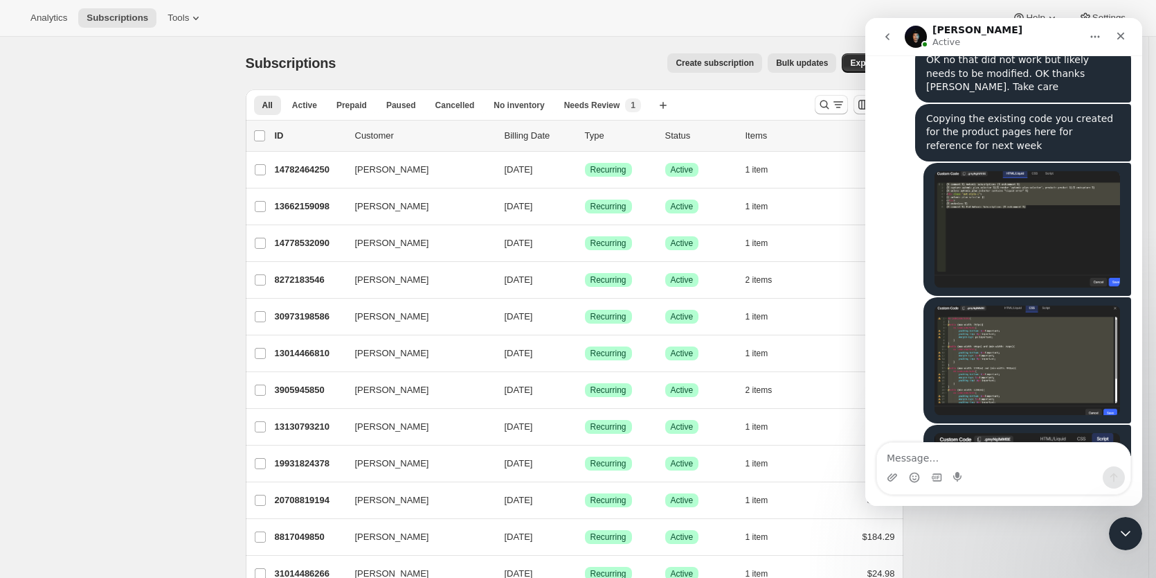
scroll to position [3444, 0]
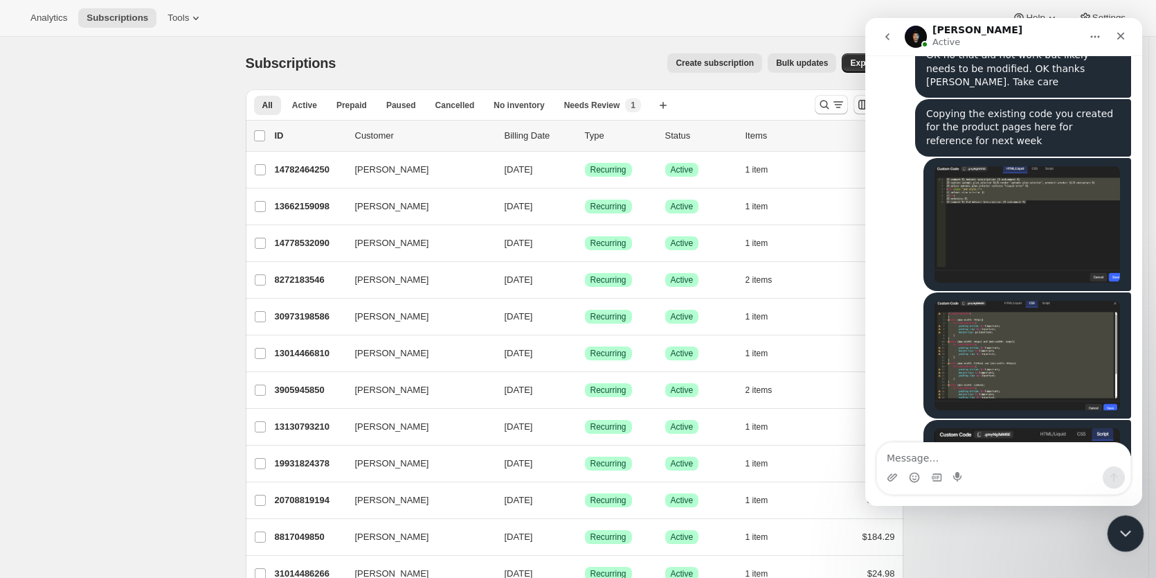
click at [1128, 528] on icon "Close Intercom Messenger" at bounding box center [1124, 531] width 10 height 6
